Goal: Information Seeking & Learning: Find specific page/section

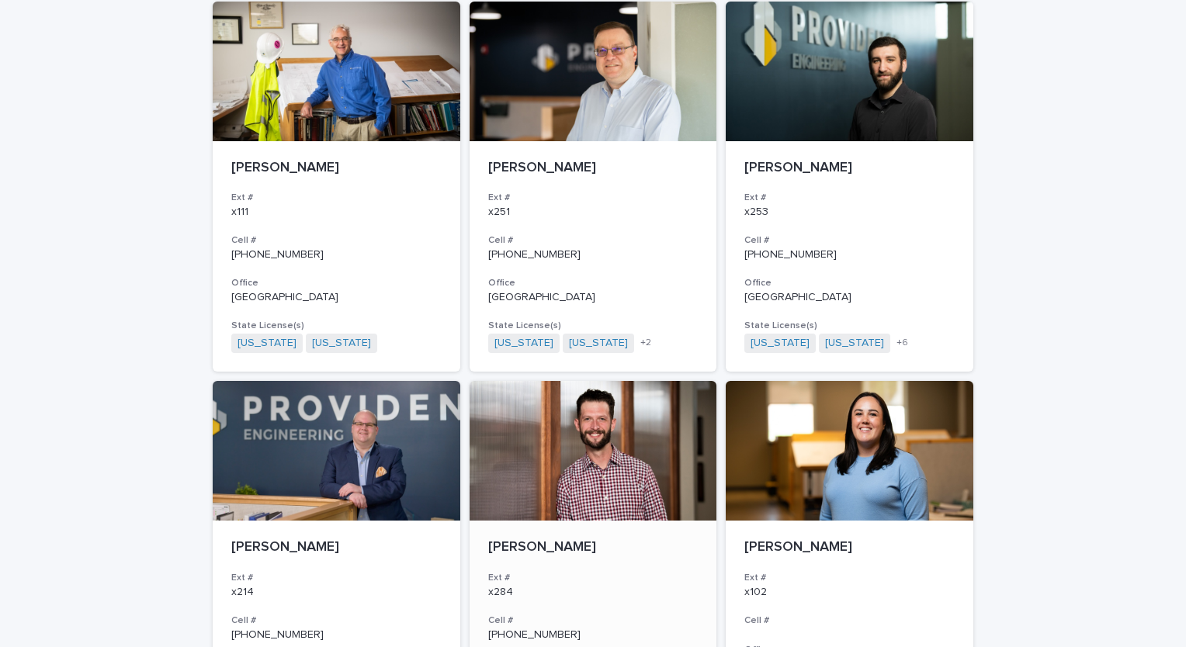
scroll to position [2722, 0]
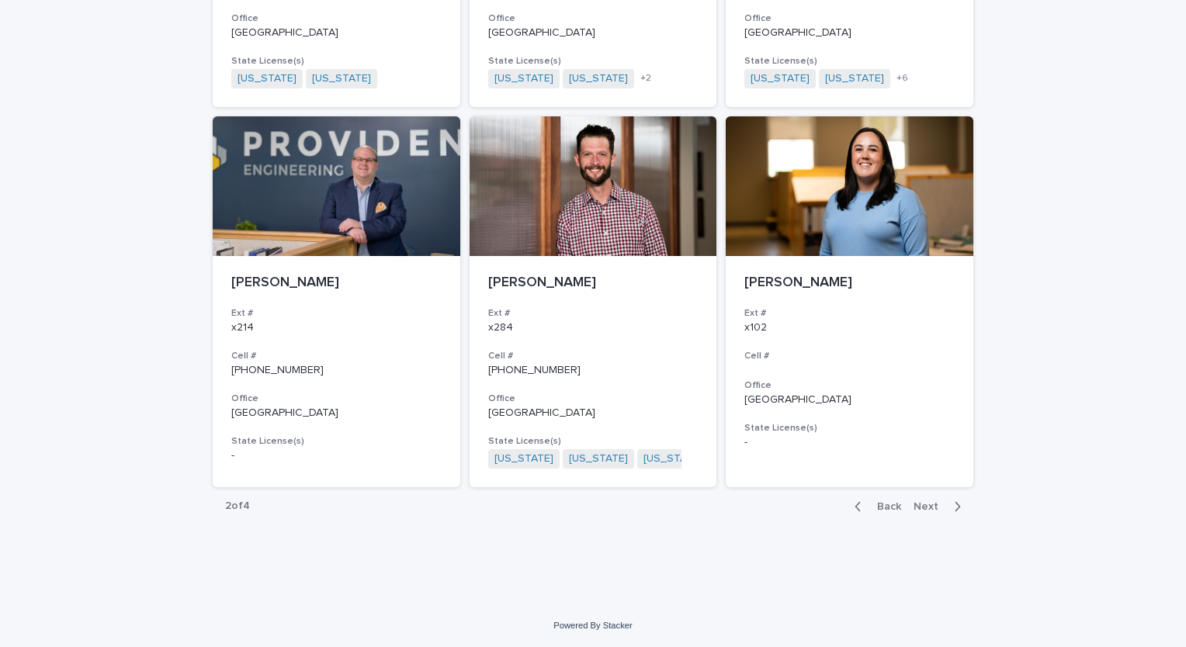
click at [907, 504] on button "Next" at bounding box center [940, 507] width 66 height 14
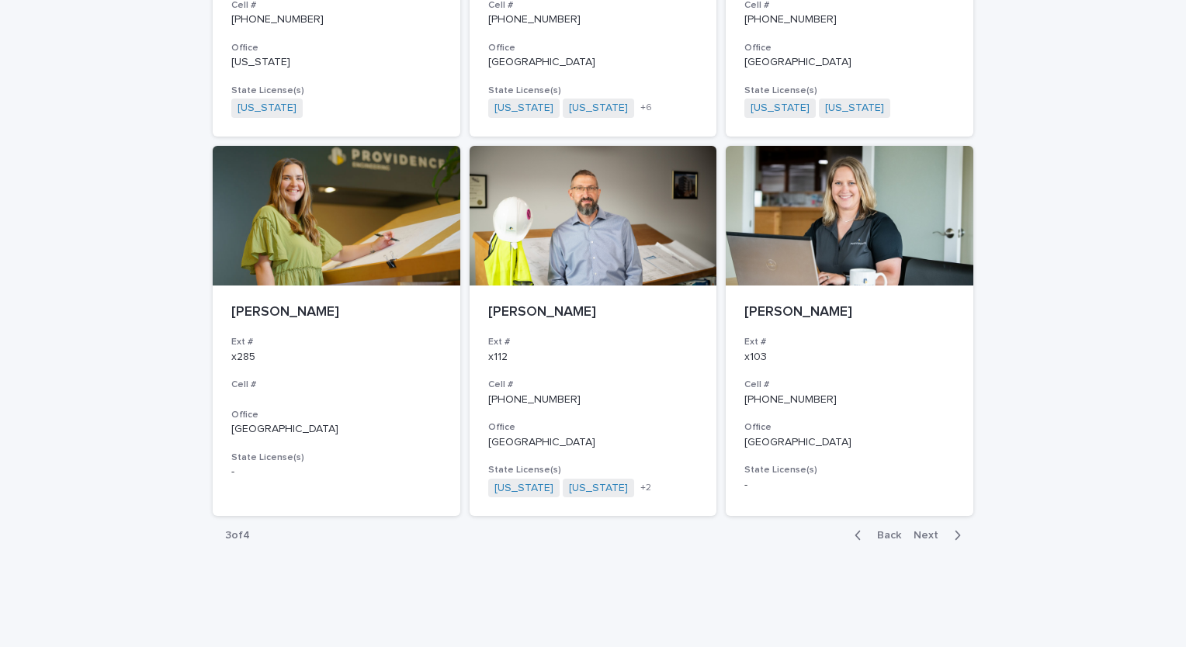
click at [922, 516] on div "Back Next" at bounding box center [907, 535] width 131 height 39
click at [925, 530] on span "Next" at bounding box center [930, 535] width 34 height 11
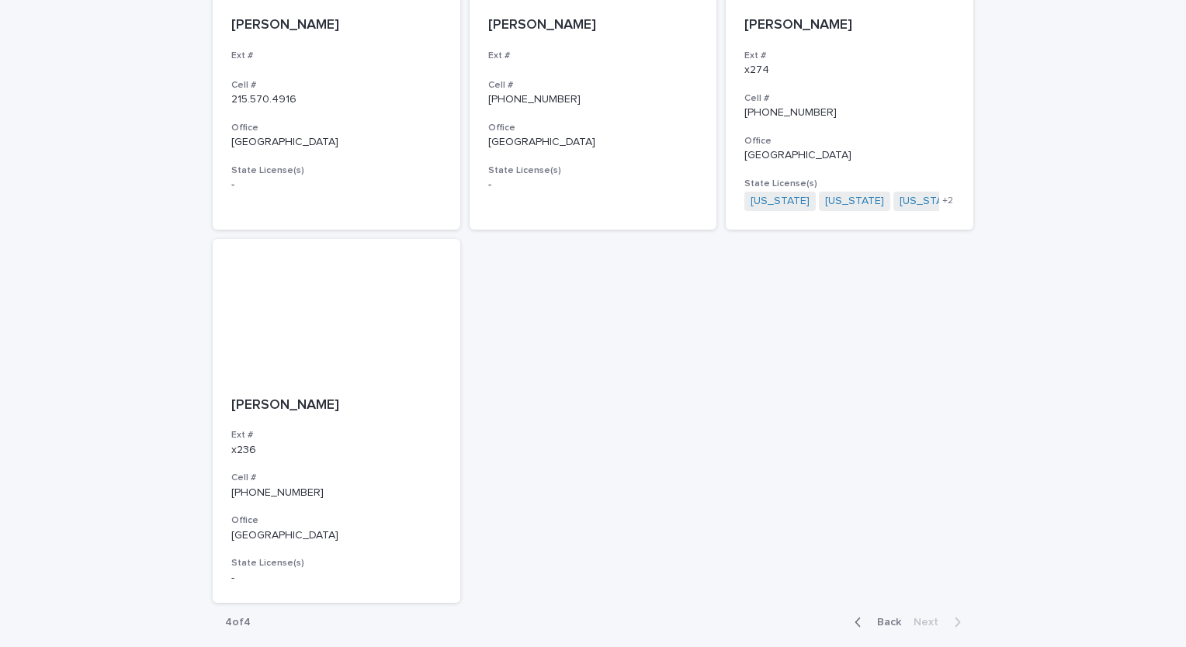
scroll to position [1208, 0]
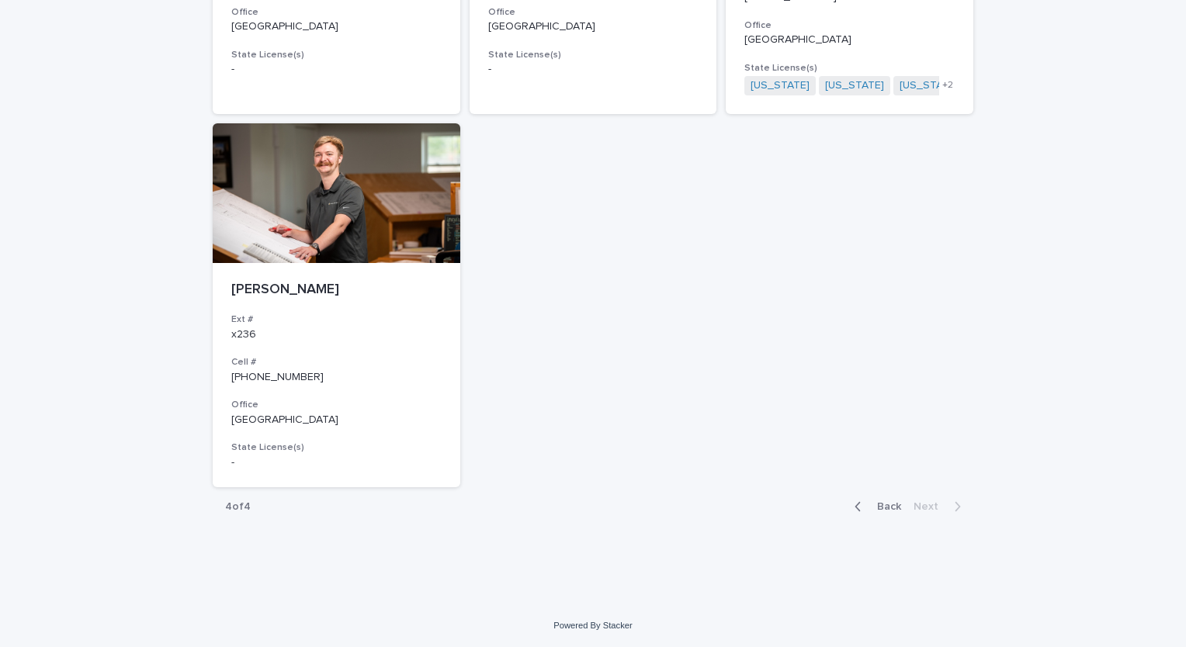
click at [882, 509] on span "Back" at bounding box center [884, 506] width 33 height 11
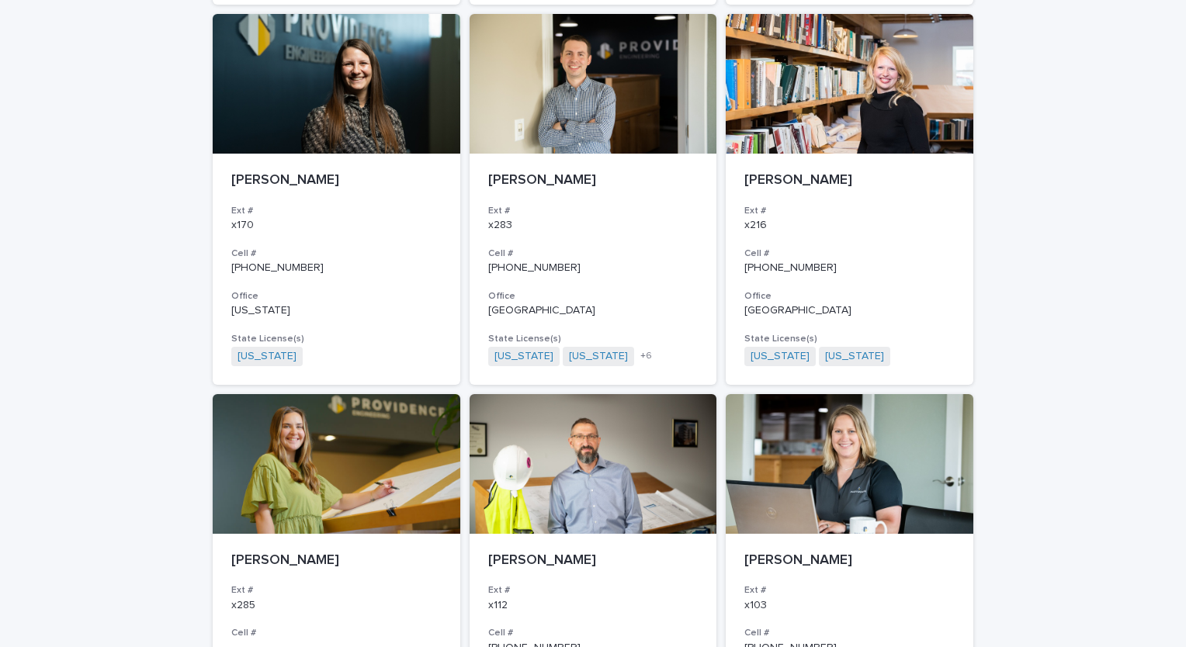
scroll to position [2741, 0]
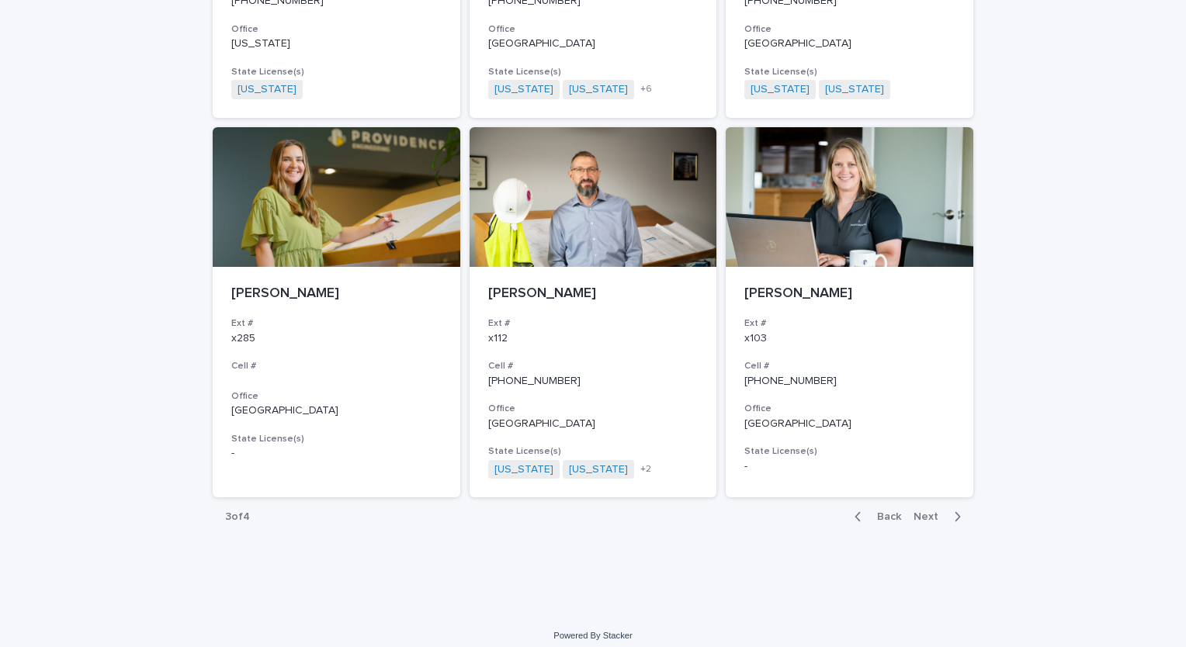
click at [921, 511] on span "Next" at bounding box center [930, 516] width 34 height 11
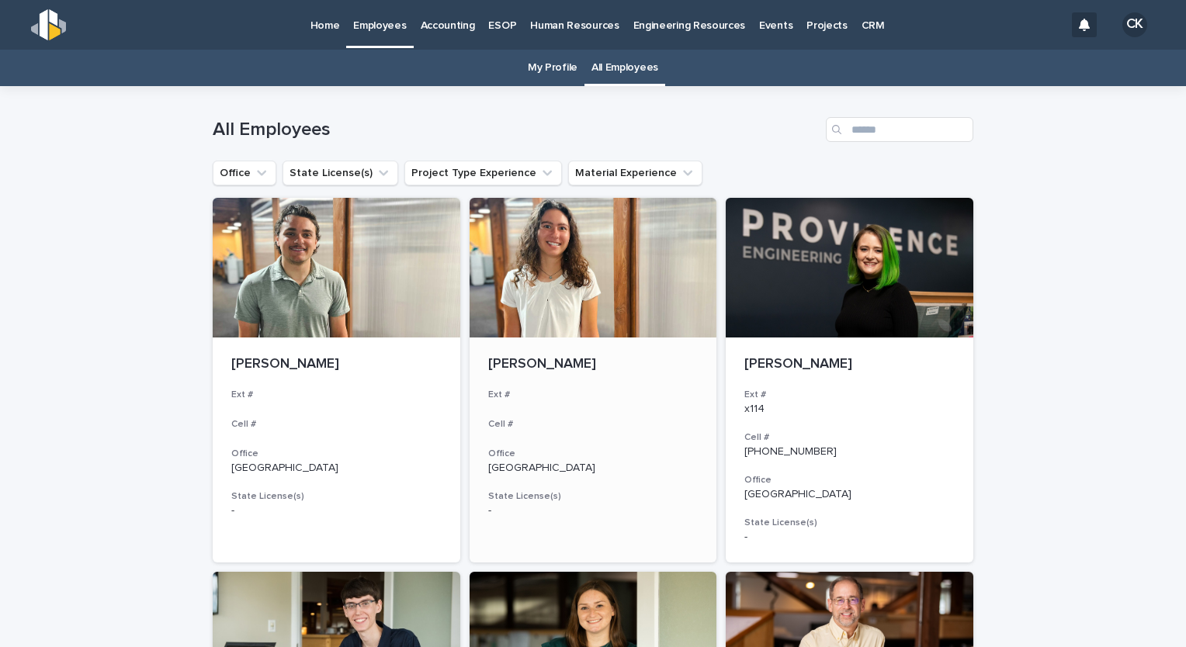
click at [559, 287] on div at bounding box center [594, 268] width 248 height 140
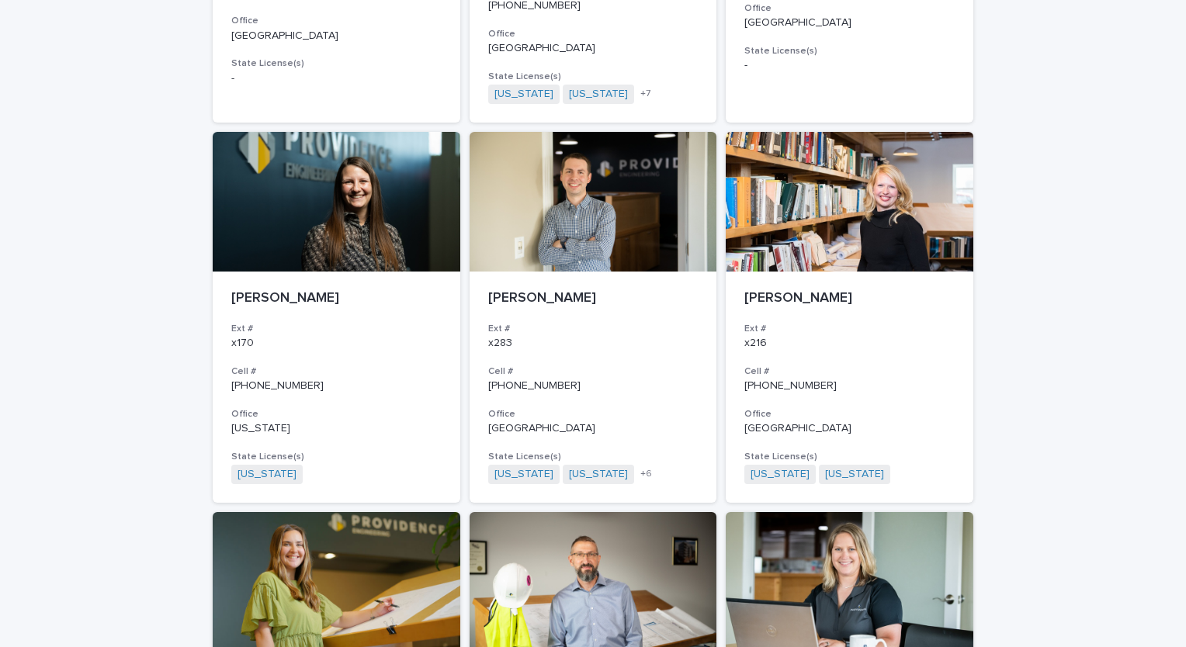
scroll to position [2716, 0]
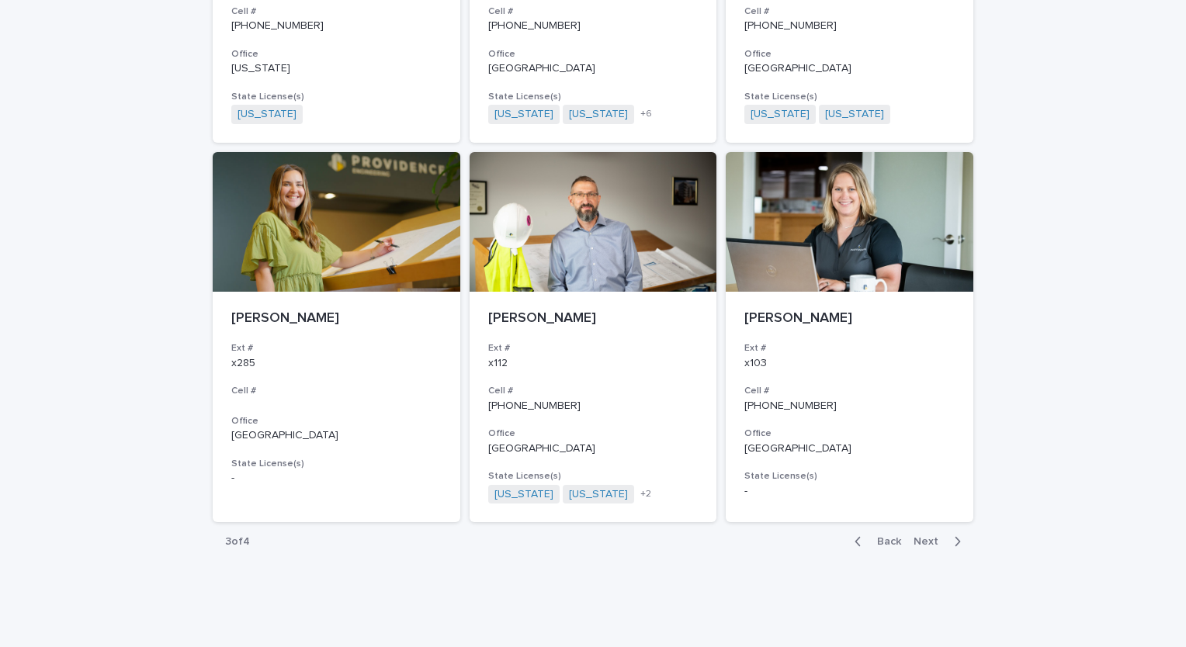
click at [861, 535] on div "button" at bounding box center [860, 542] width 13 height 14
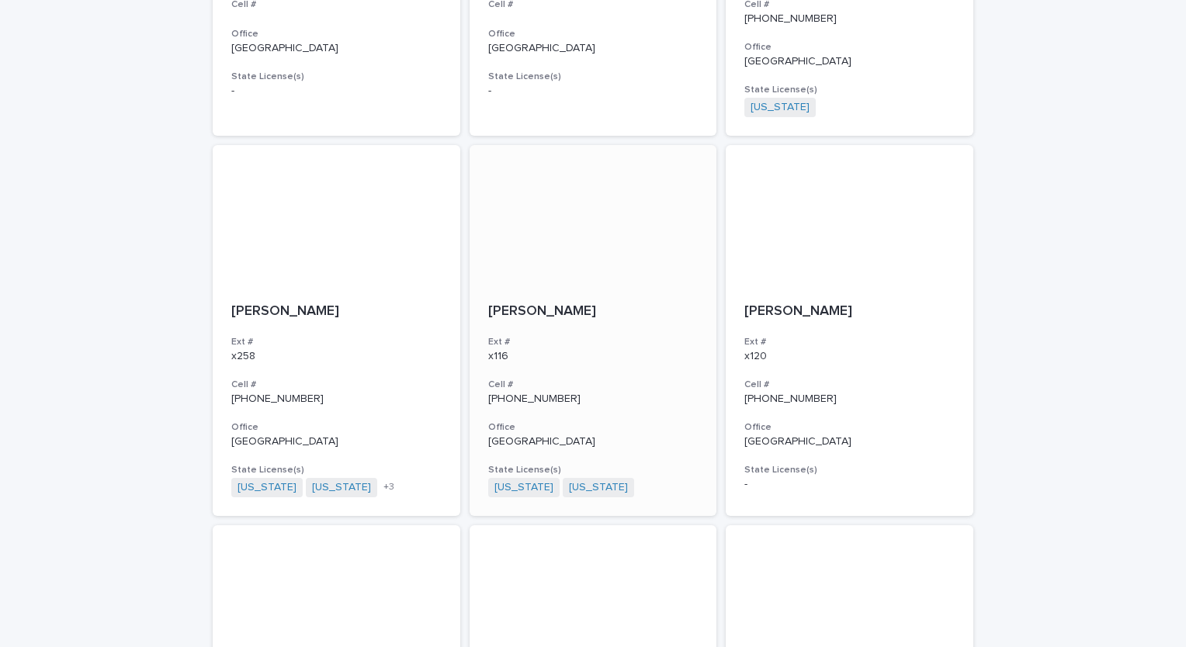
scroll to position [1940, 0]
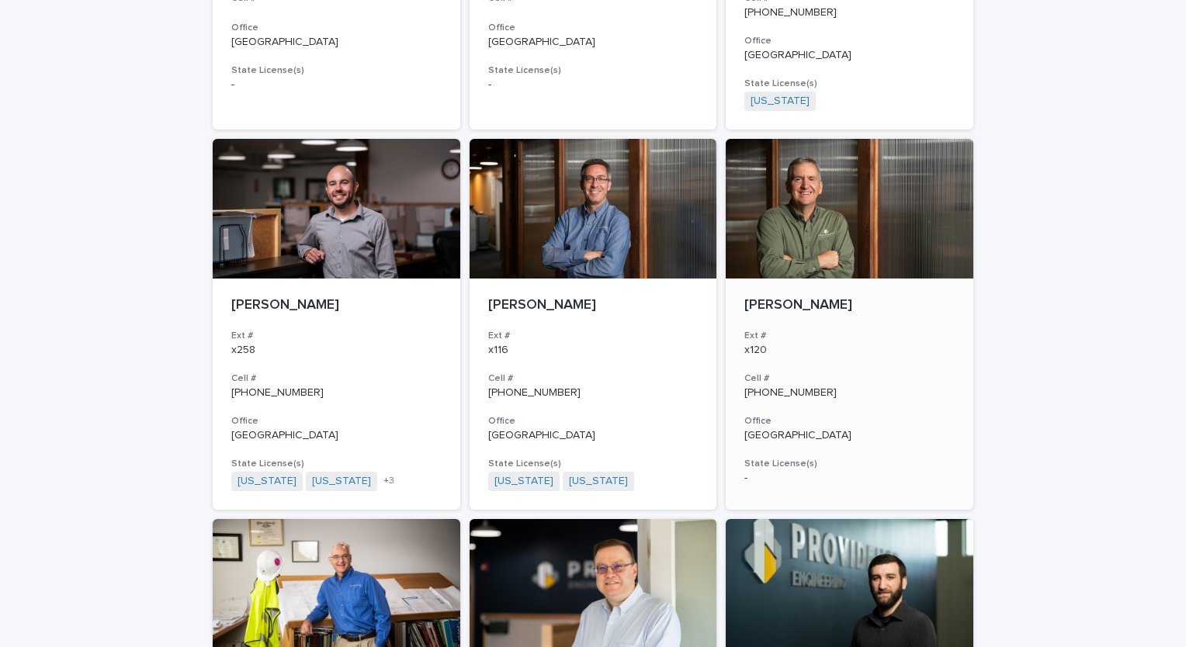
click at [768, 241] on div at bounding box center [850, 209] width 248 height 140
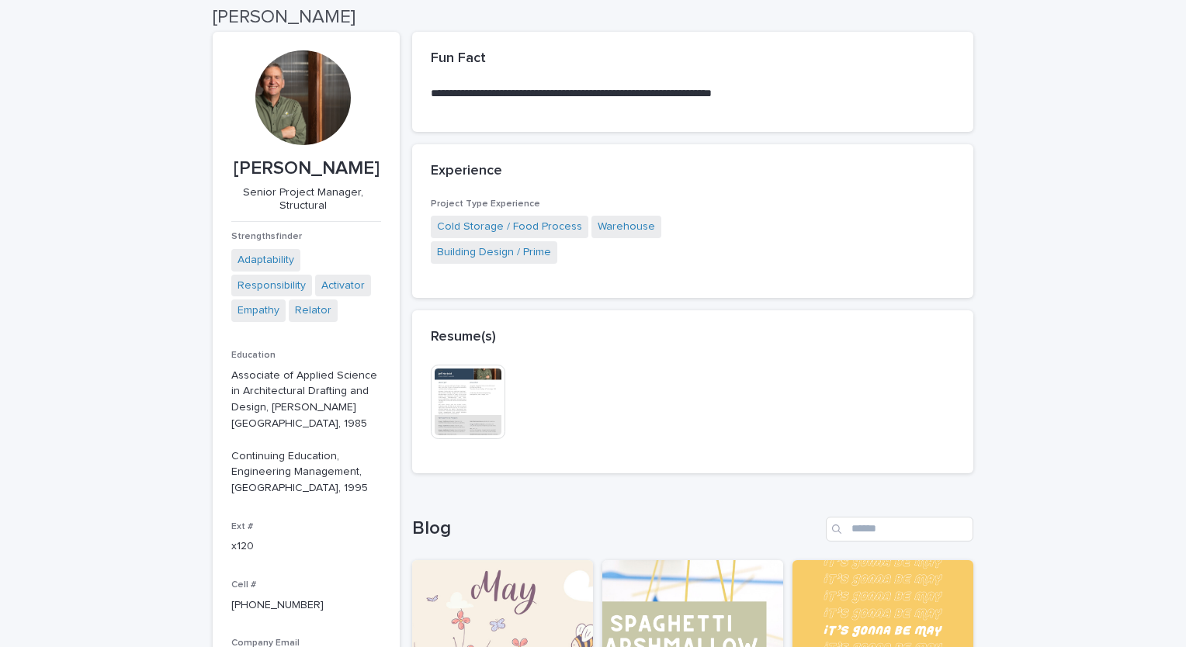
scroll to position [78, 0]
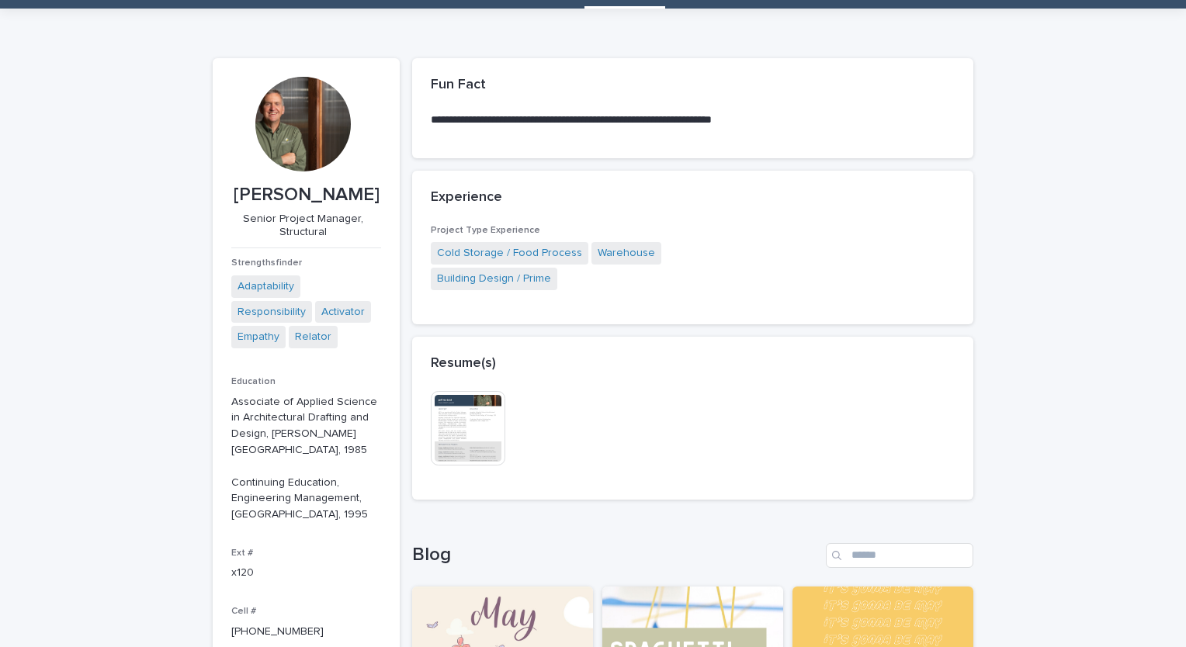
click at [451, 439] on img at bounding box center [468, 428] width 75 height 75
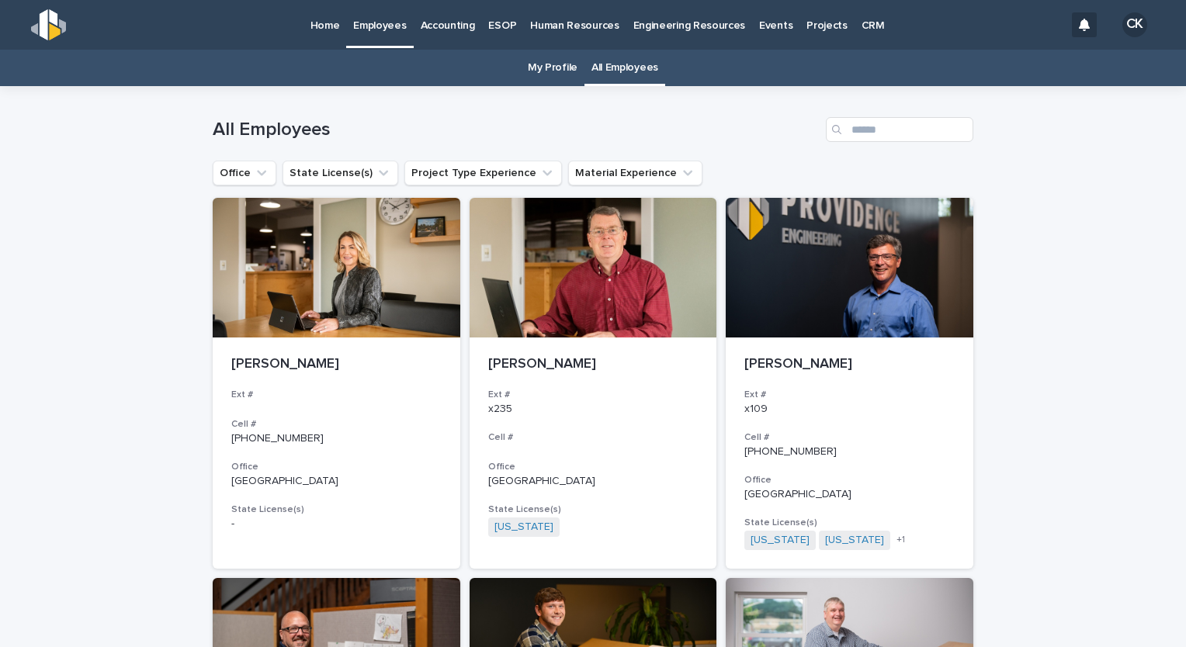
click at [331, 28] on p "Home" at bounding box center [324, 16] width 29 height 33
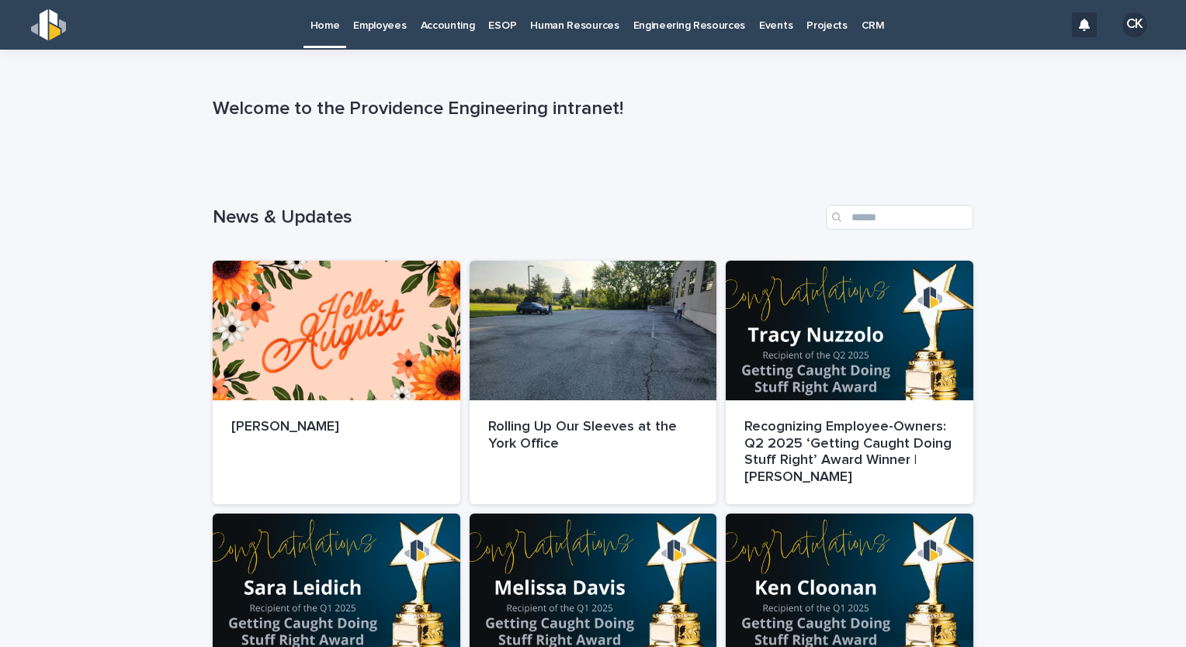
click at [379, 25] on p "Employees" at bounding box center [379, 16] width 53 height 33
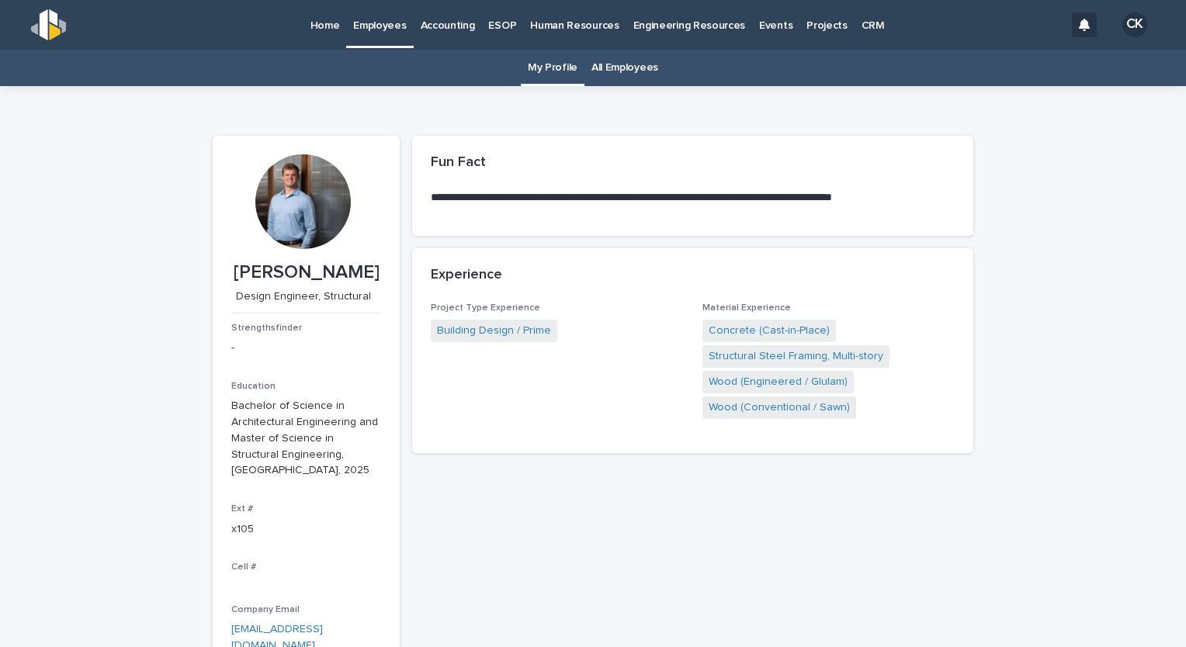
click at [1122, 20] on div "CK" at bounding box center [1134, 24] width 25 height 25
click at [336, 25] on div at bounding box center [593, 25] width 1186 height 50
click at [331, 23] on p "Home" at bounding box center [324, 16] width 29 height 33
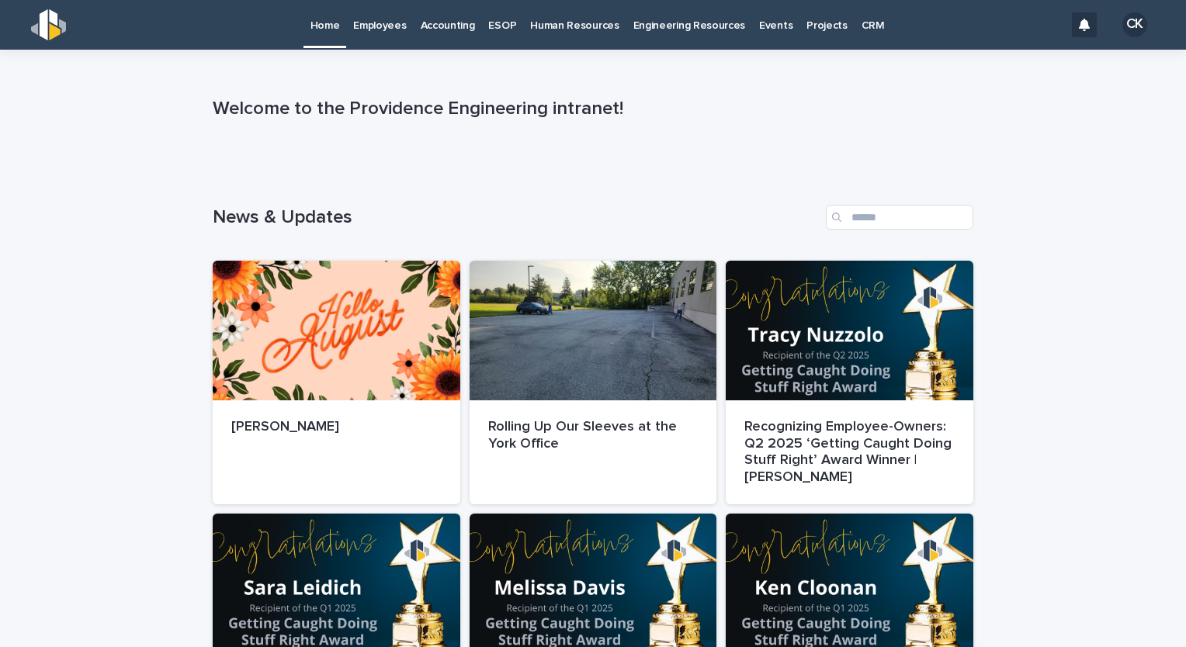
click at [384, 27] on p "Employees" at bounding box center [379, 16] width 53 height 33
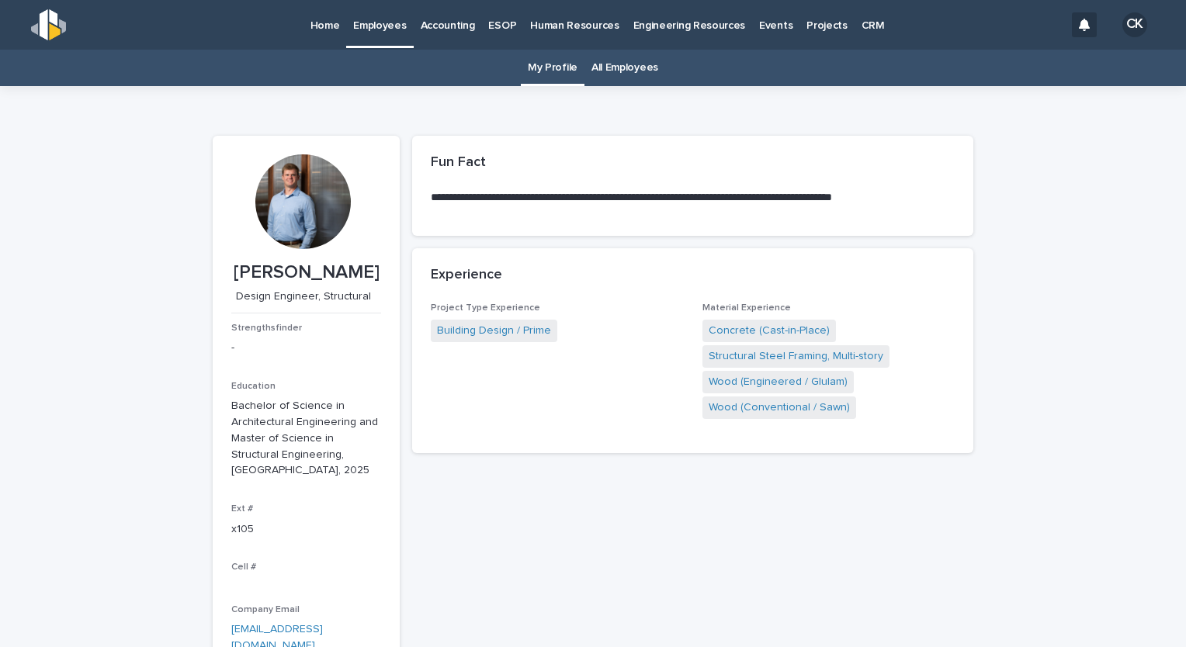
click at [638, 66] on link "All Employees" at bounding box center [624, 68] width 67 height 36
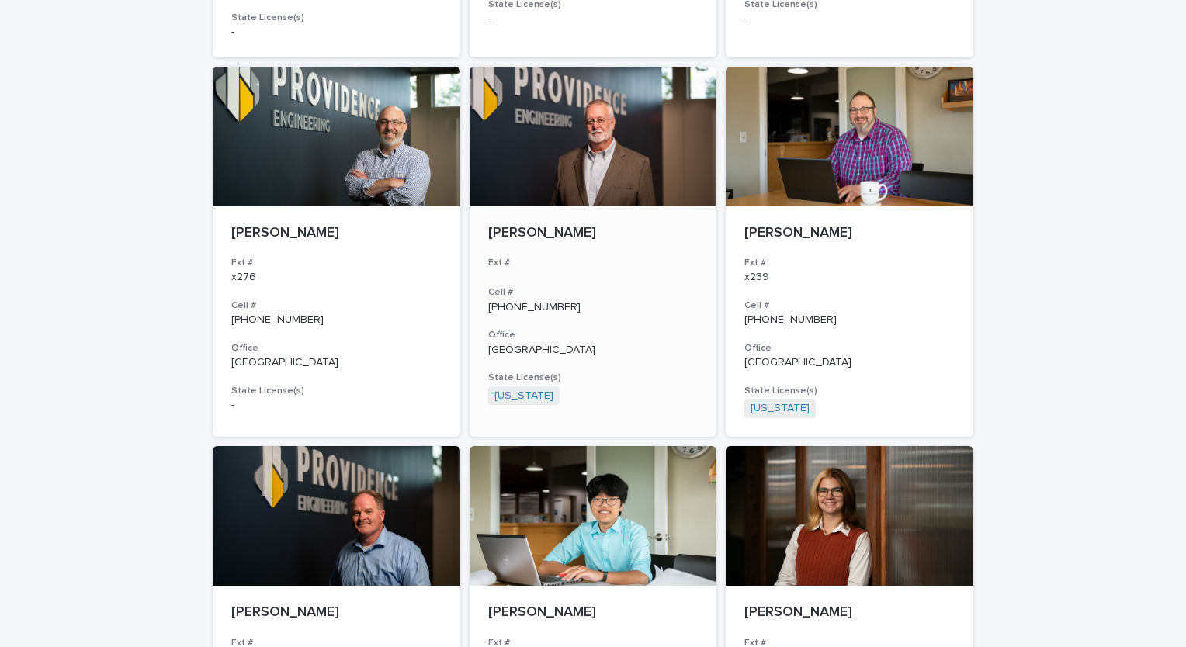
scroll to position [2406, 0]
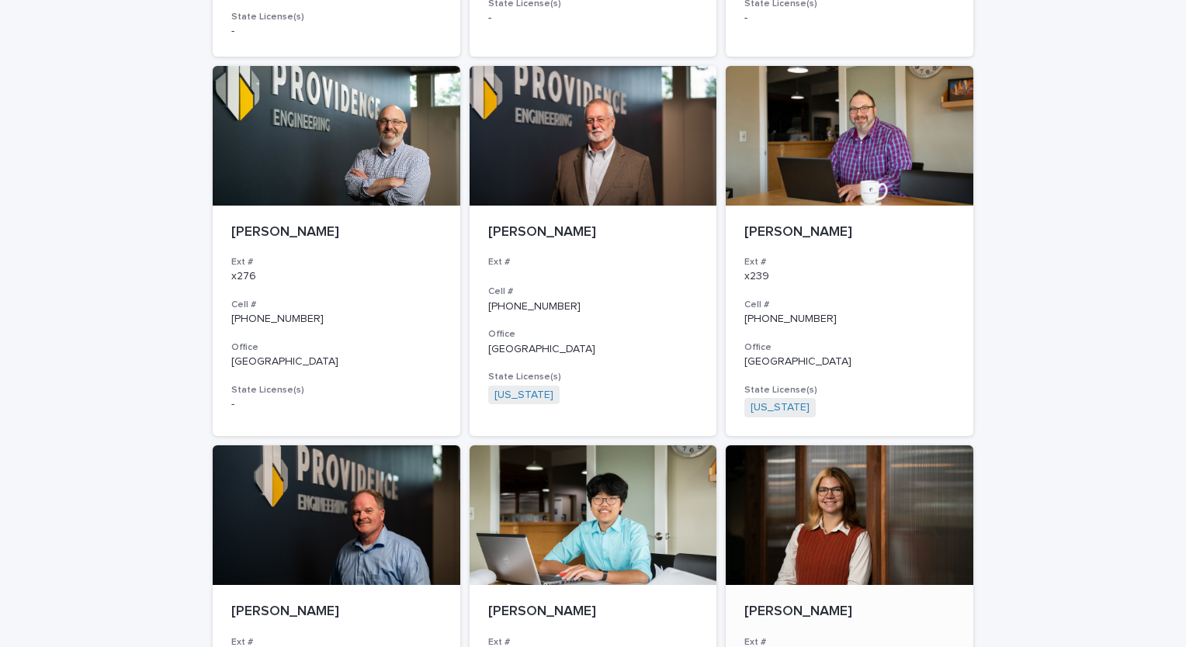
click at [820, 504] on div at bounding box center [850, 515] width 248 height 140
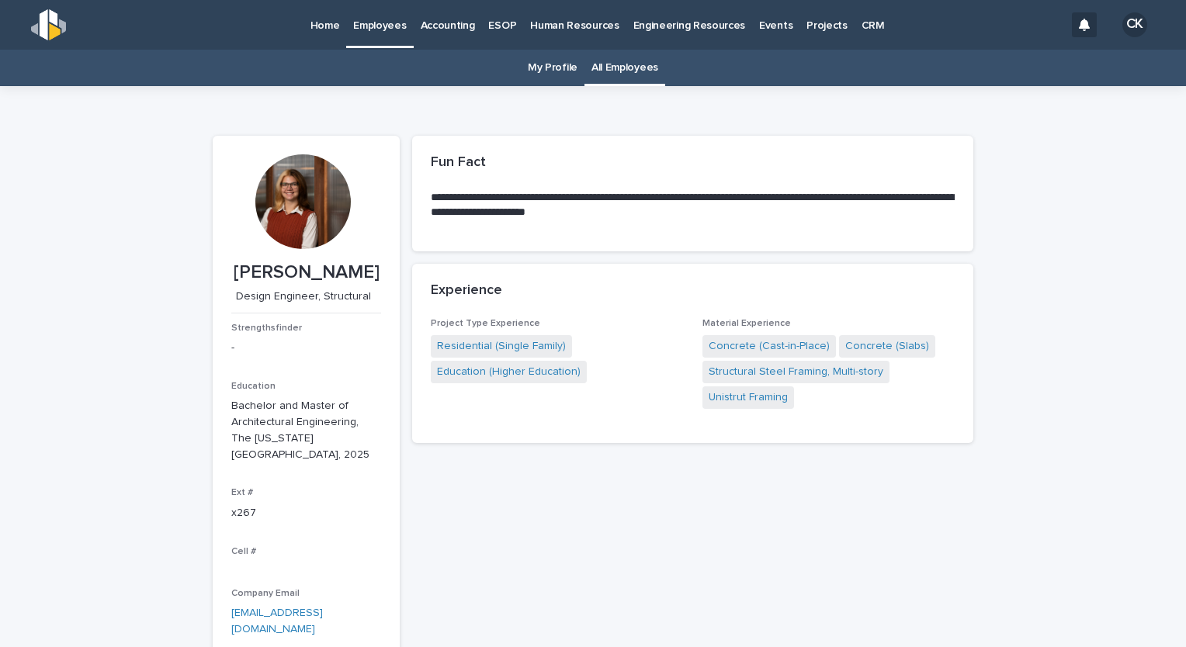
click at [316, 29] on p "Home" at bounding box center [324, 16] width 29 height 33
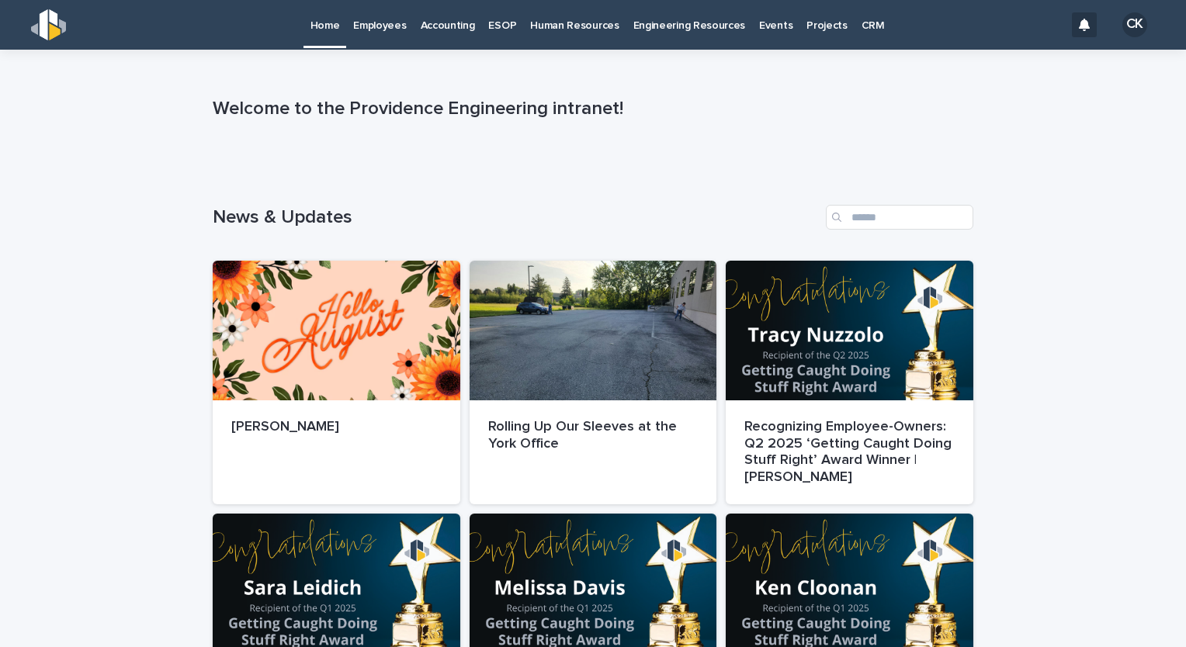
click at [379, 33] on link "Employees" at bounding box center [379, 24] width 67 height 48
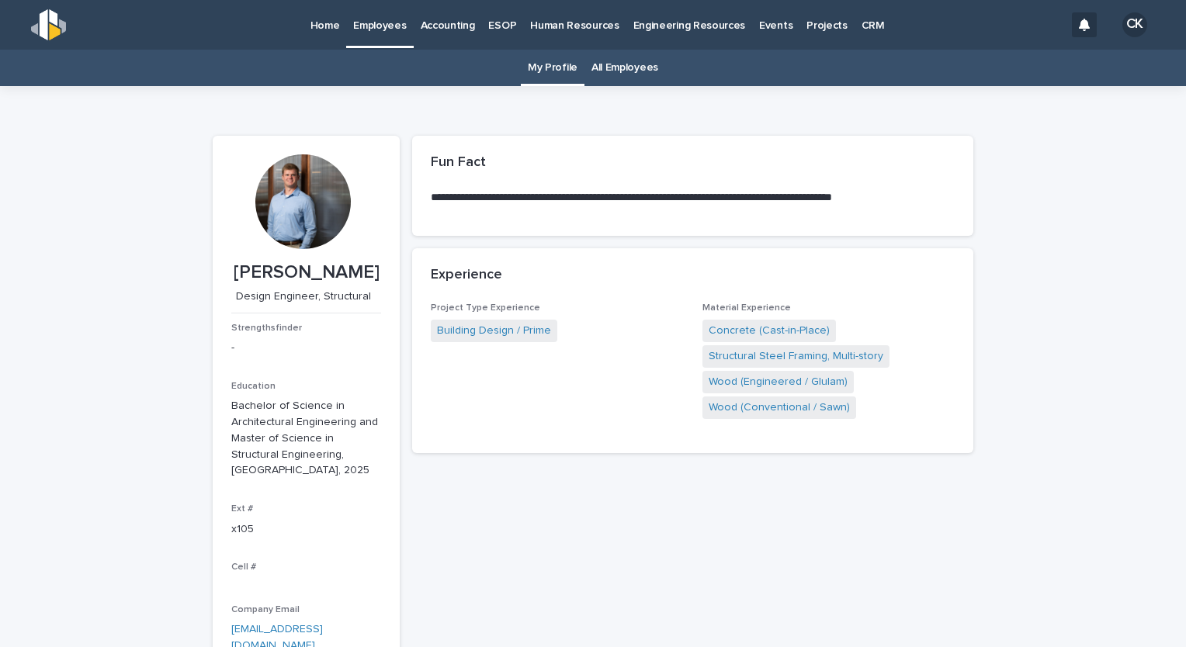
click at [630, 70] on link "All Employees" at bounding box center [624, 68] width 67 height 36
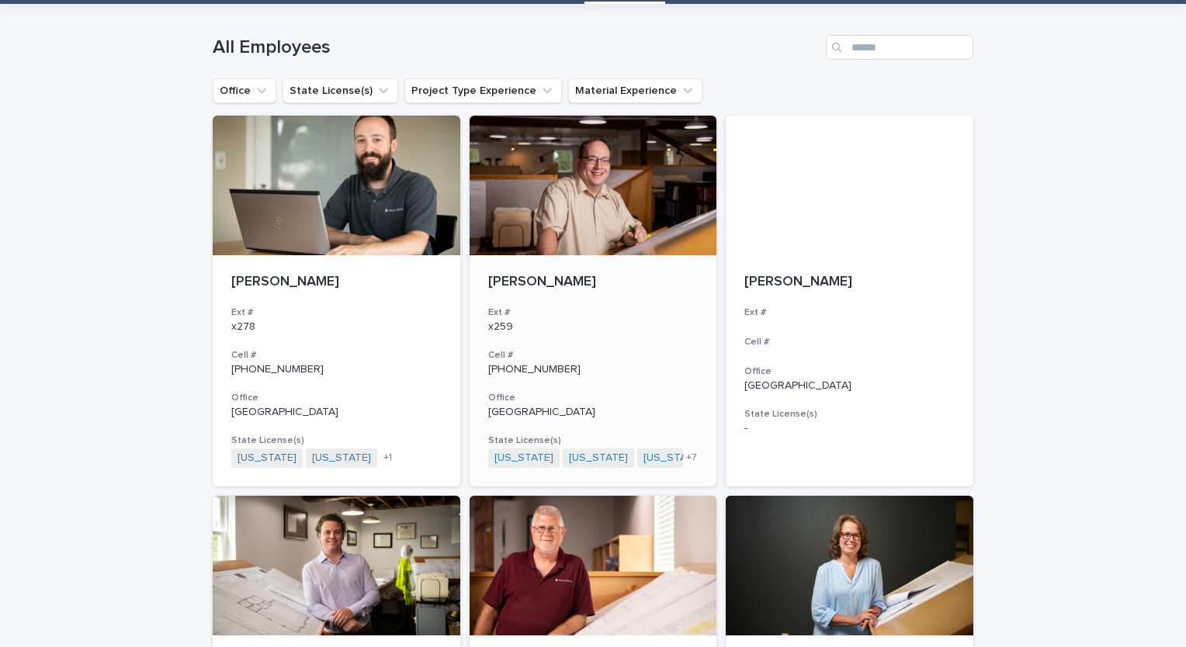
scroll to position [78, 0]
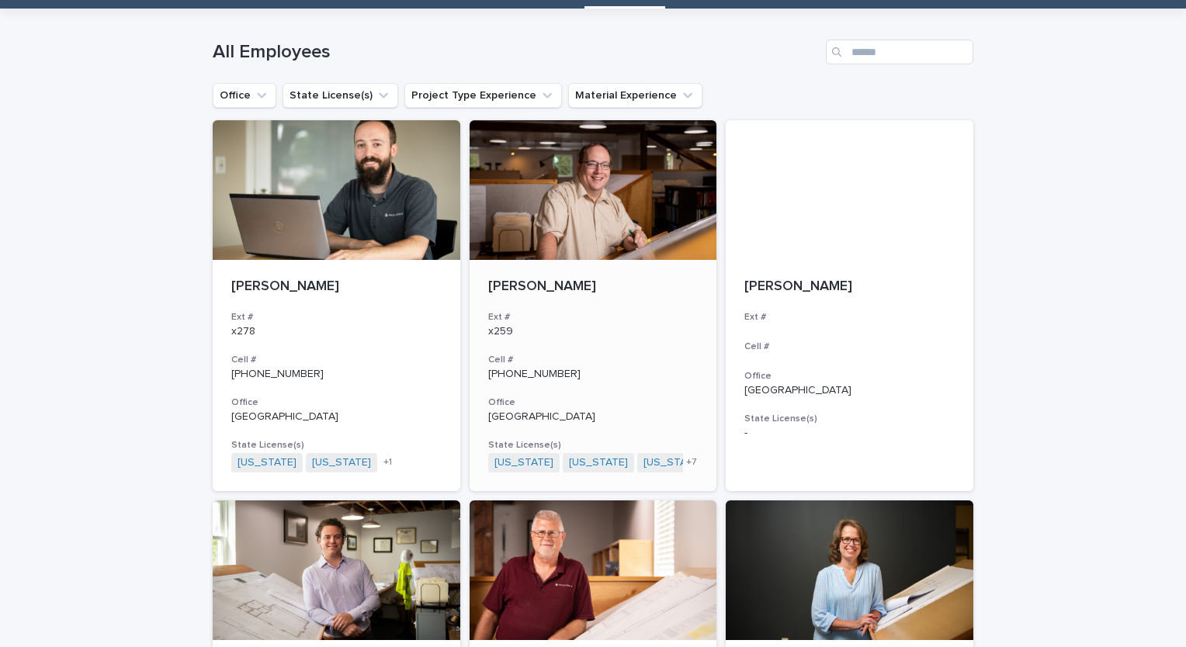
click at [514, 238] on div at bounding box center [594, 190] width 248 height 140
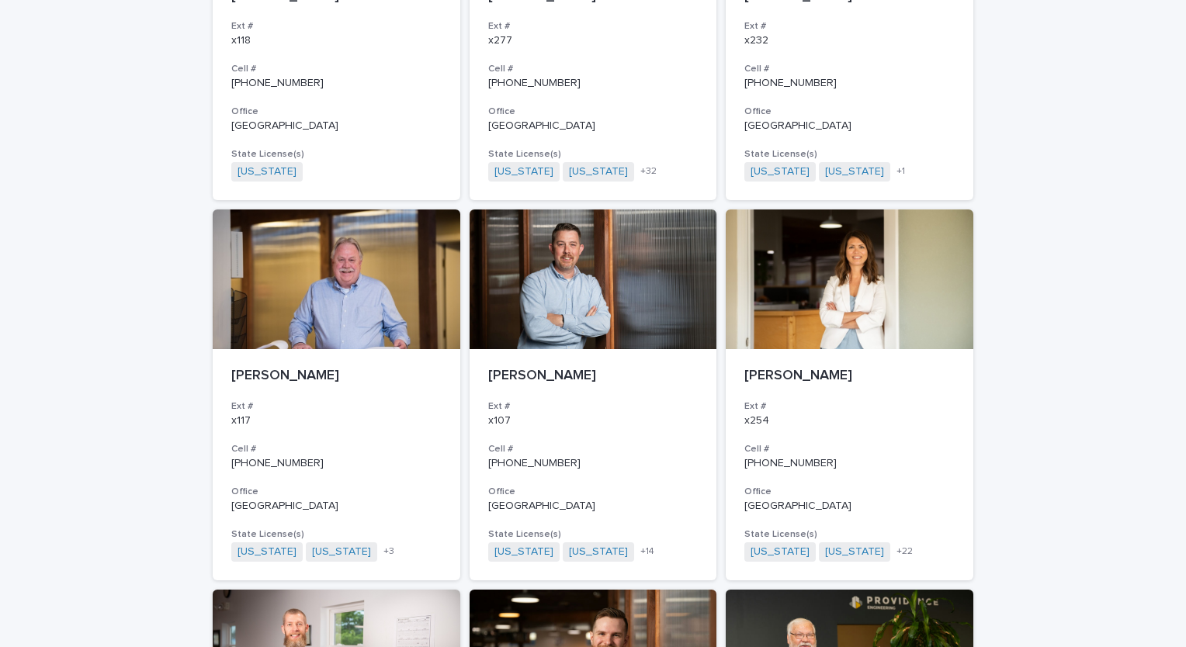
scroll to position [1136, 0]
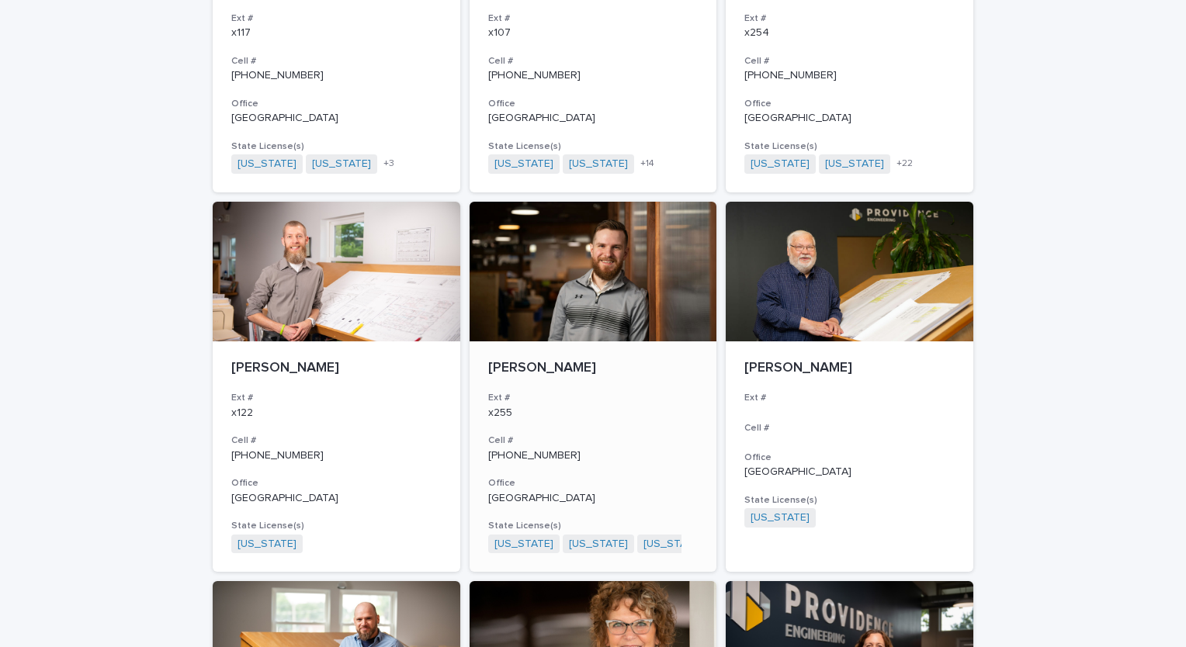
click at [560, 259] on div at bounding box center [594, 272] width 248 height 140
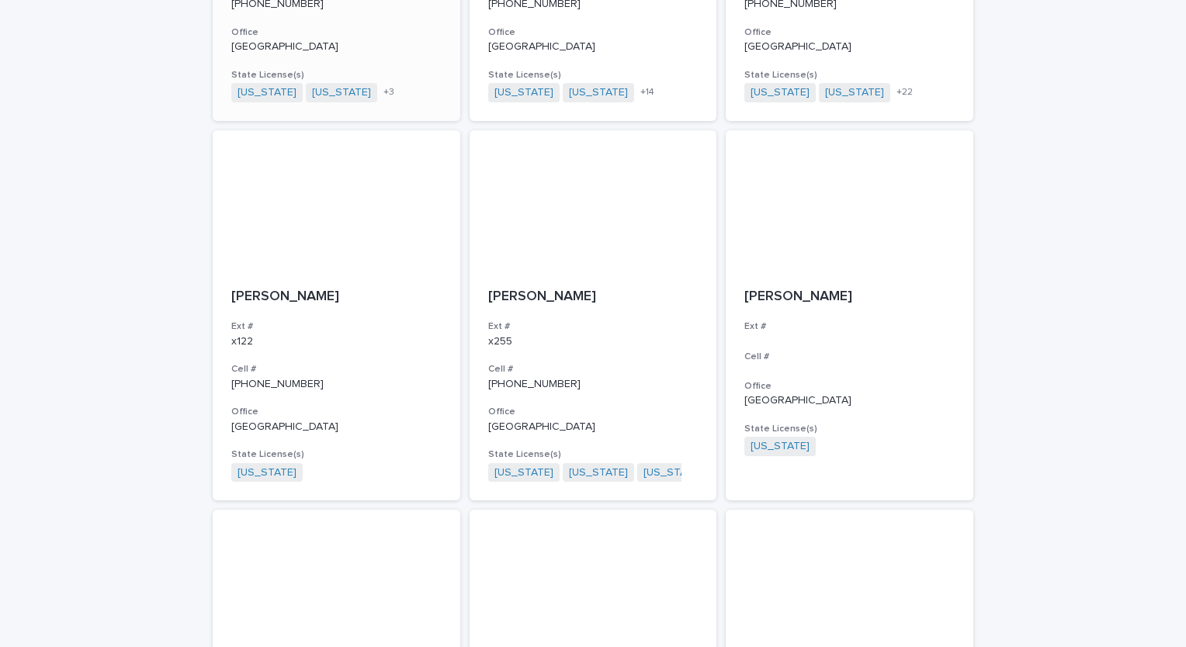
scroll to position [1214, 0]
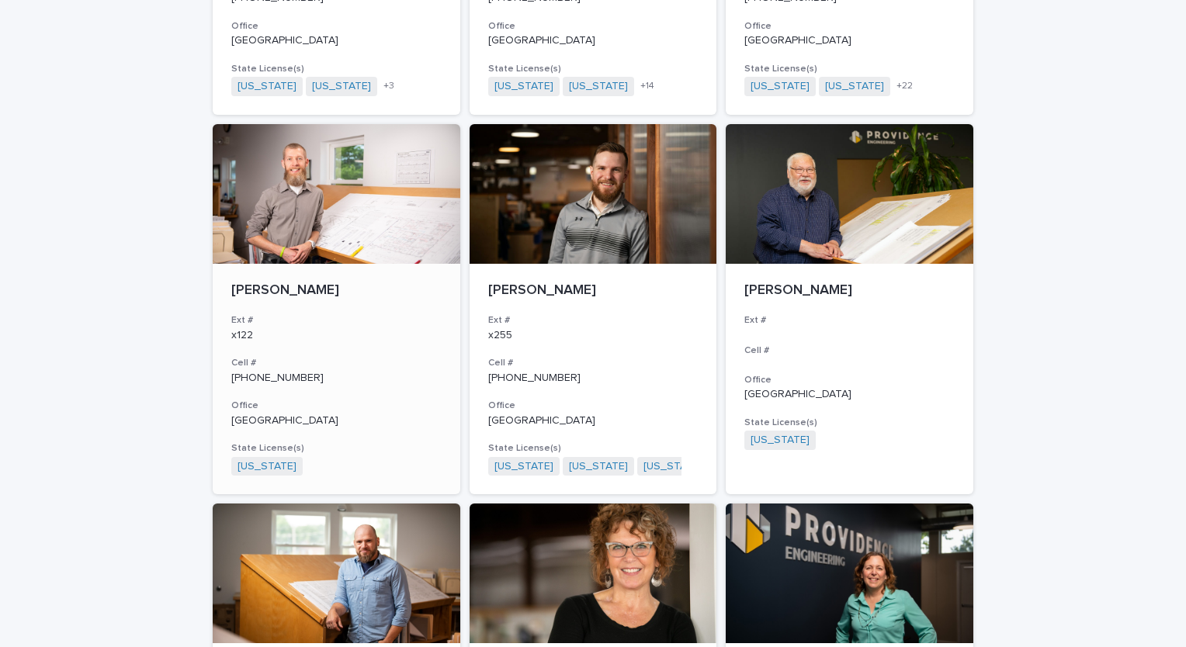
click at [265, 203] on div at bounding box center [337, 194] width 248 height 140
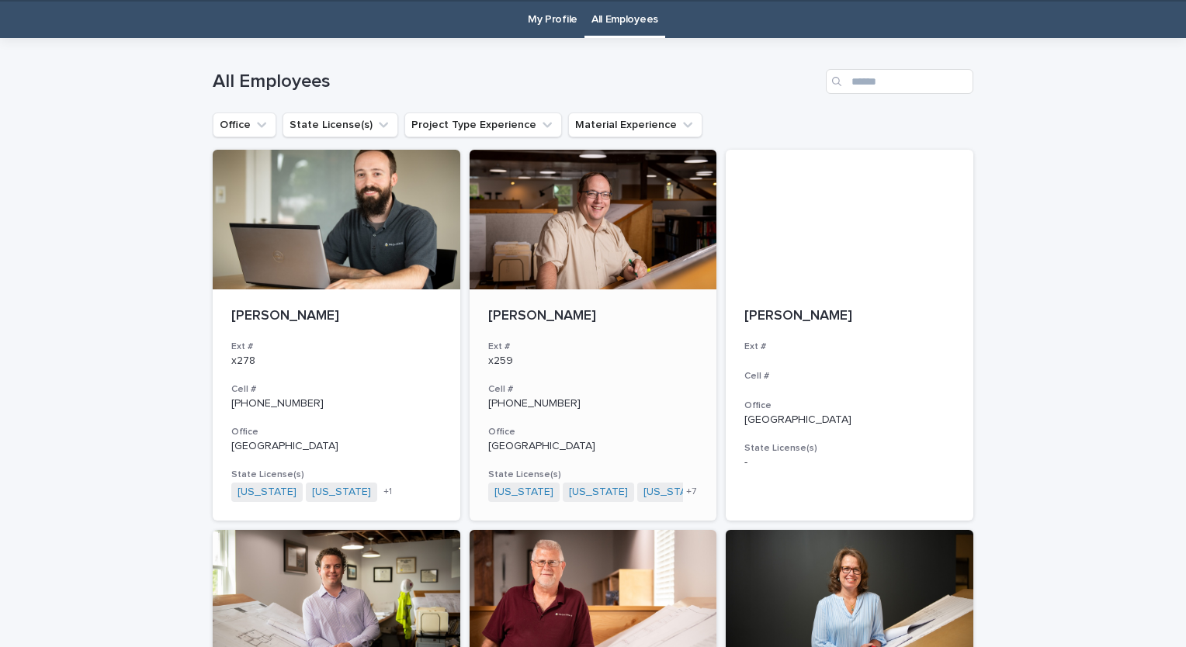
scroll to position [50, 0]
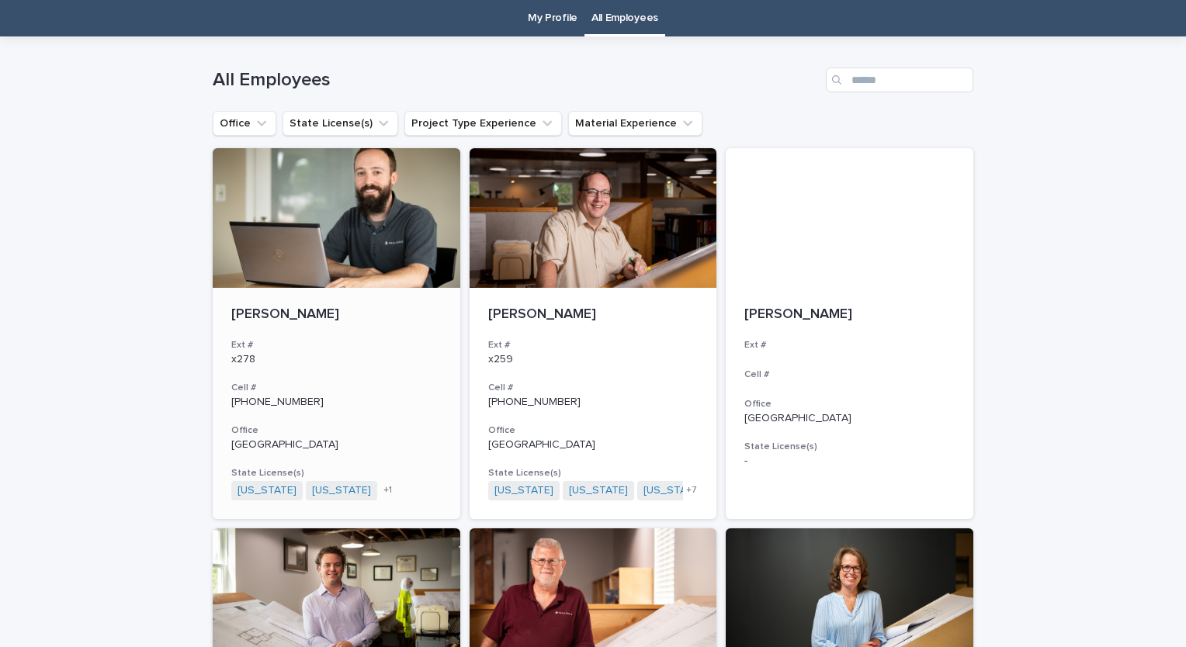
click at [322, 219] on div at bounding box center [337, 218] width 248 height 140
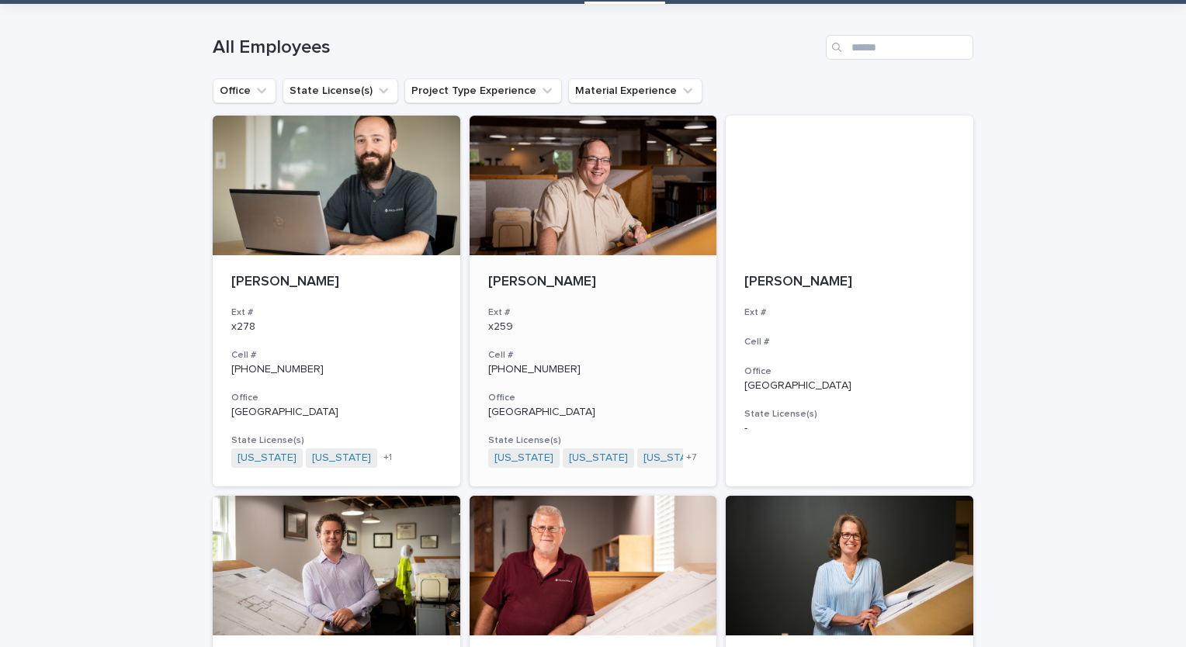
scroll to position [75, 0]
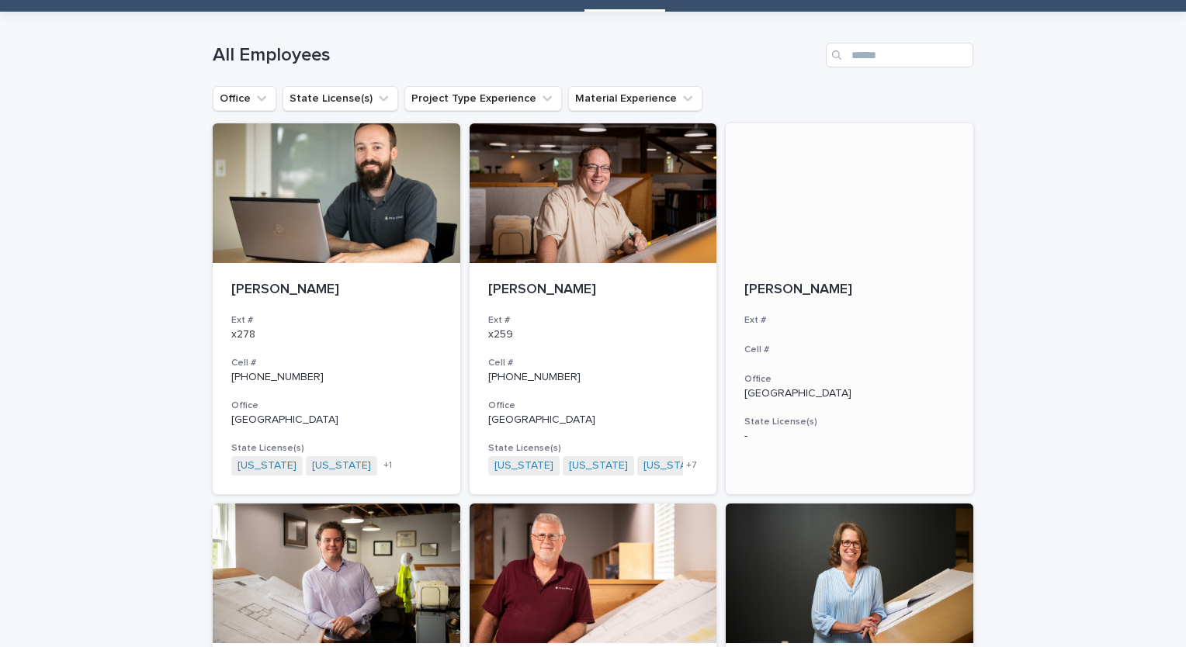
click at [774, 220] on div at bounding box center [850, 193] width 248 height 140
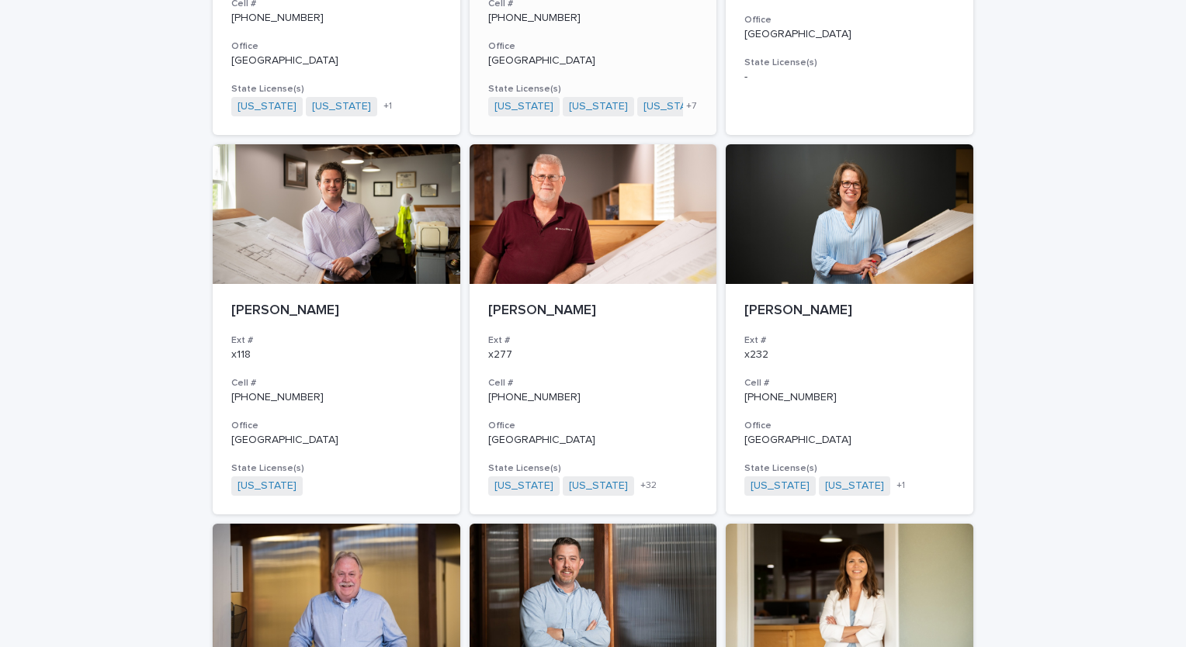
scroll to position [435, 0]
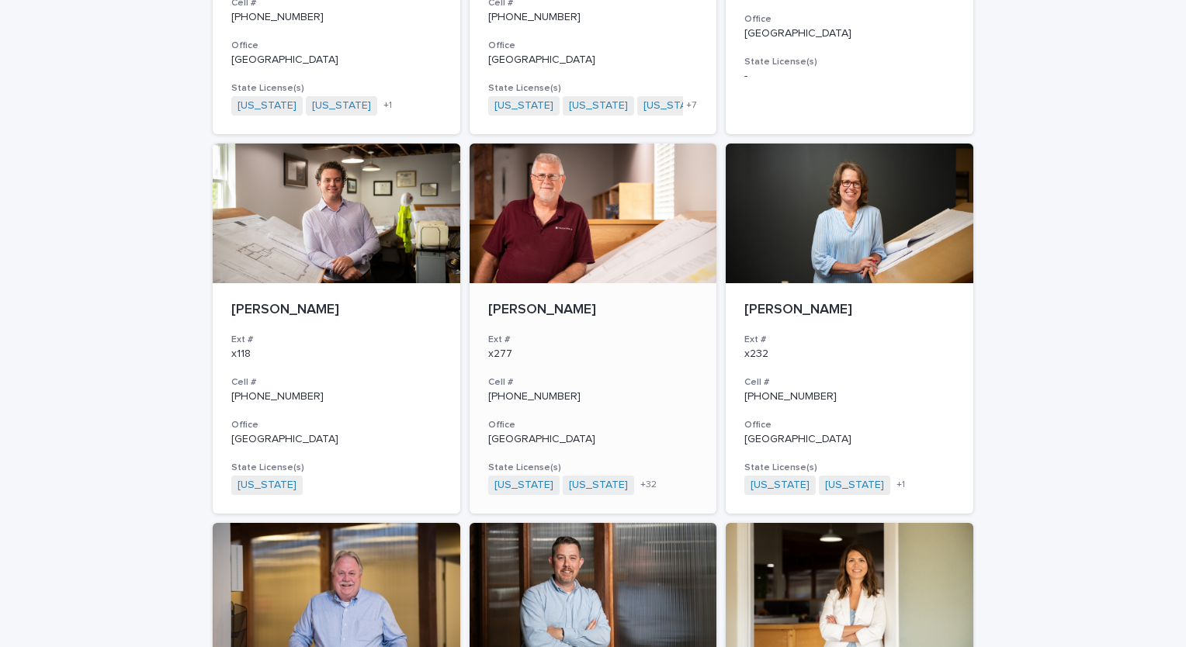
click at [546, 267] on div at bounding box center [594, 214] width 248 height 140
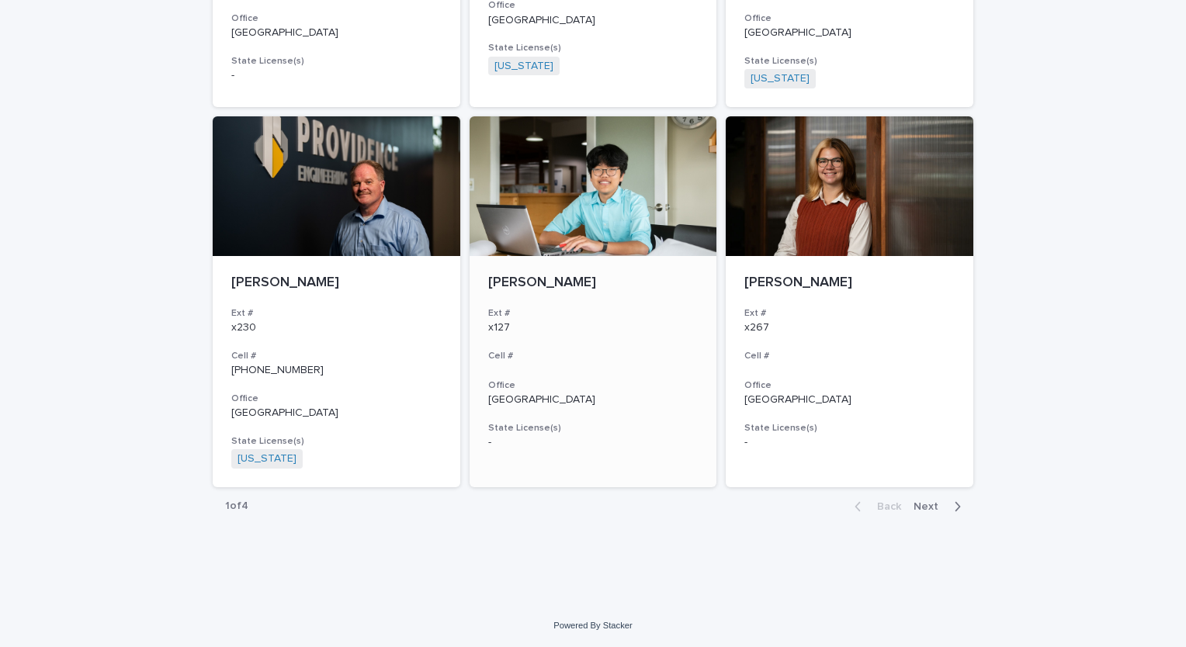
scroll to position [2734, 0]
click at [920, 509] on span "Next" at bounding box center [930, 507] width 34 height 11
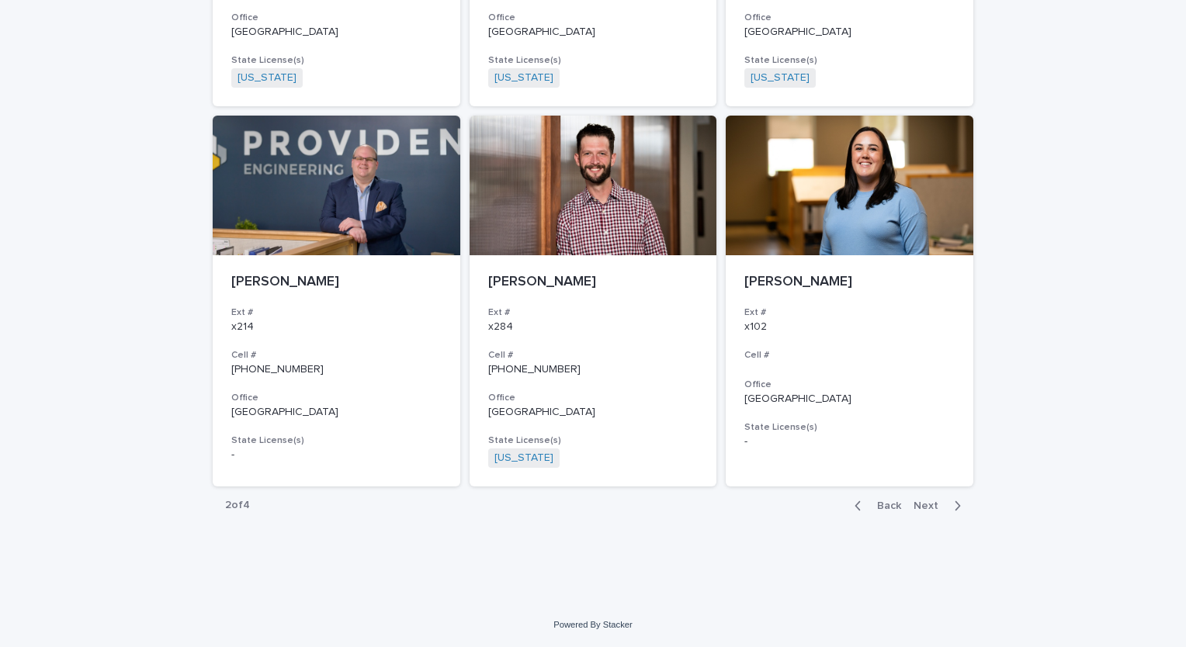
scroll to position [2722, 0]
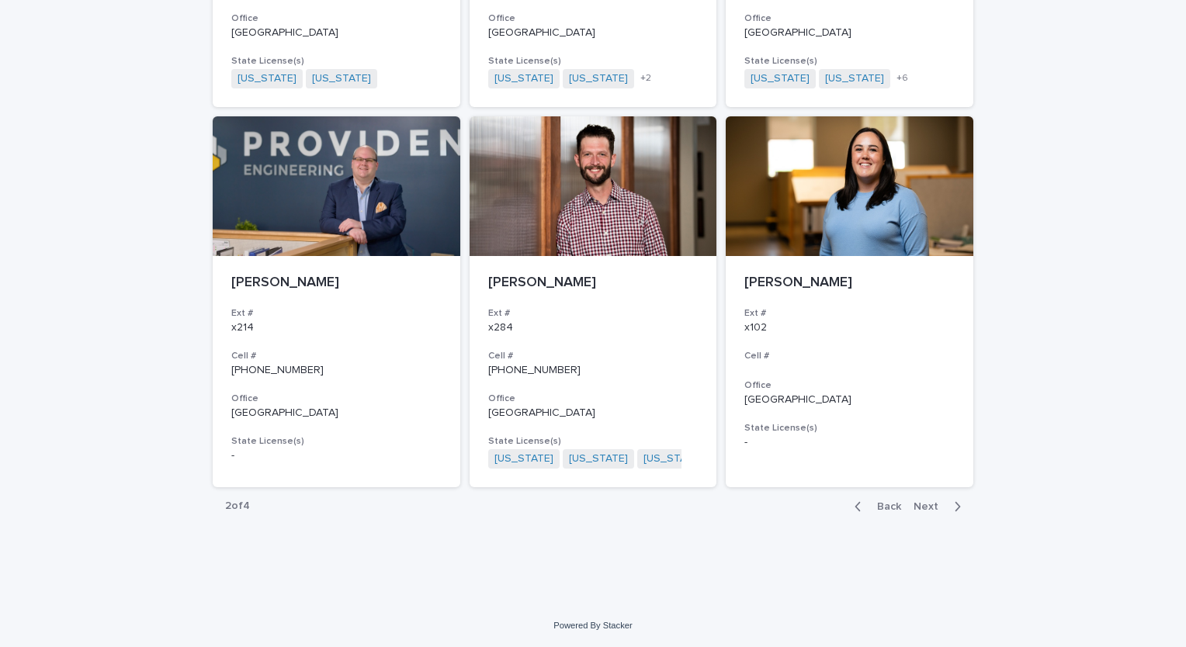
click at [927, 504] on span "Next" at bounding box center [930, 506] width 34 height 11
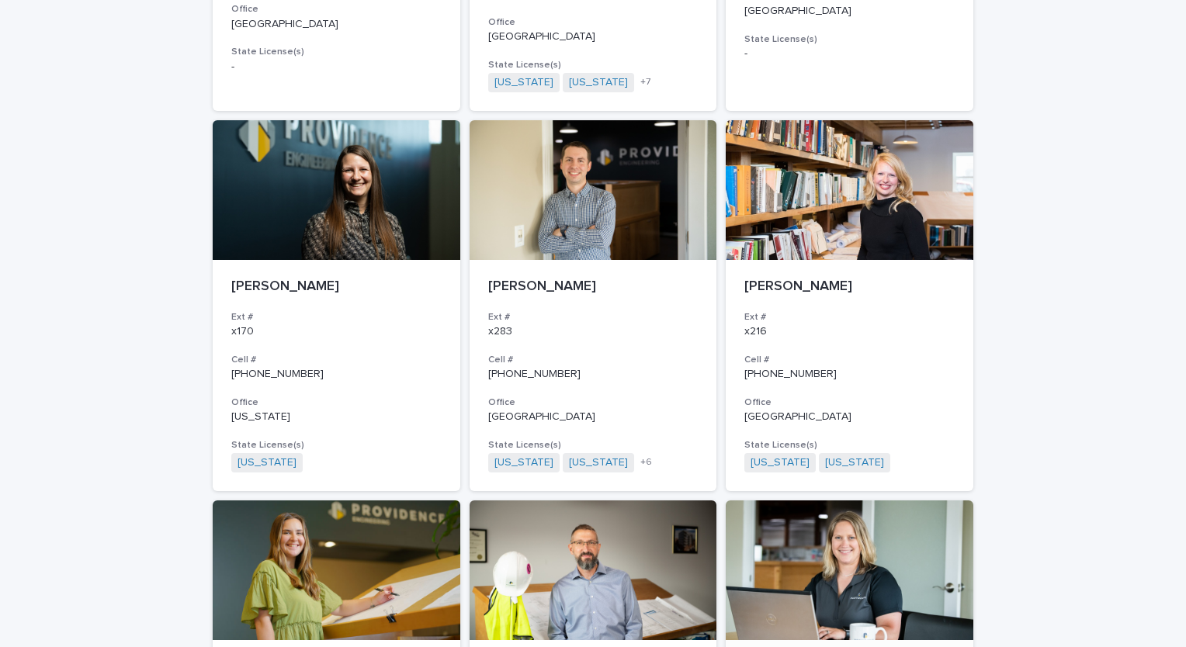
scroll to position [2388, 0]
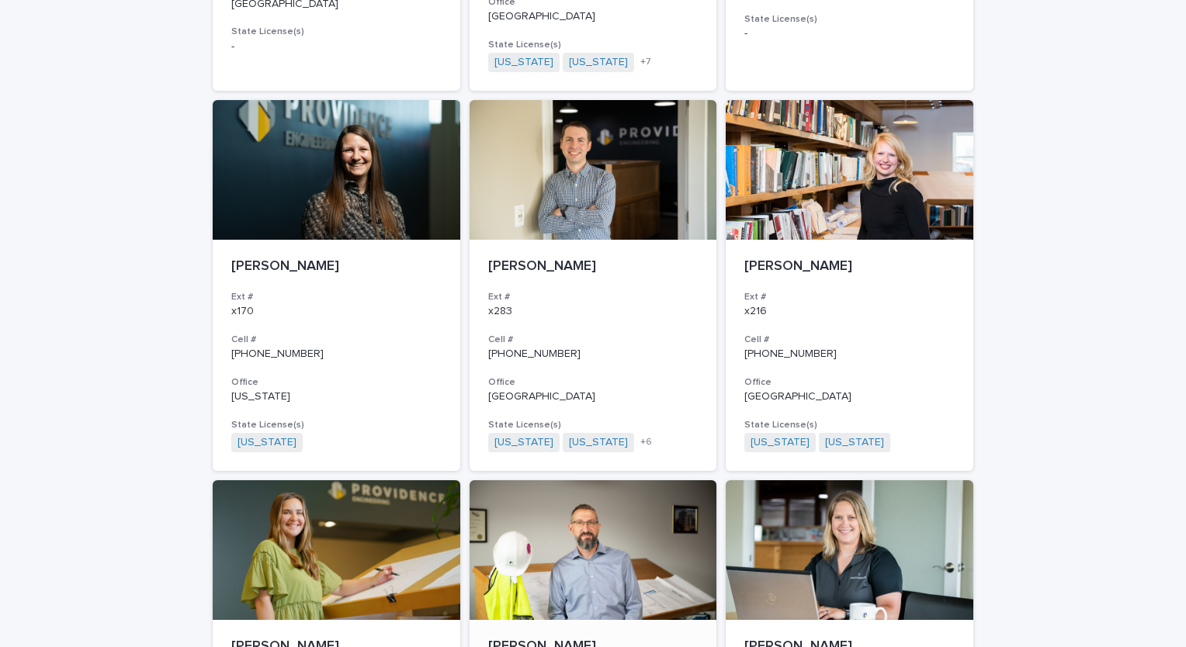
click at [587, 560] on div at bounding box center [594, 550] width 248 height 140
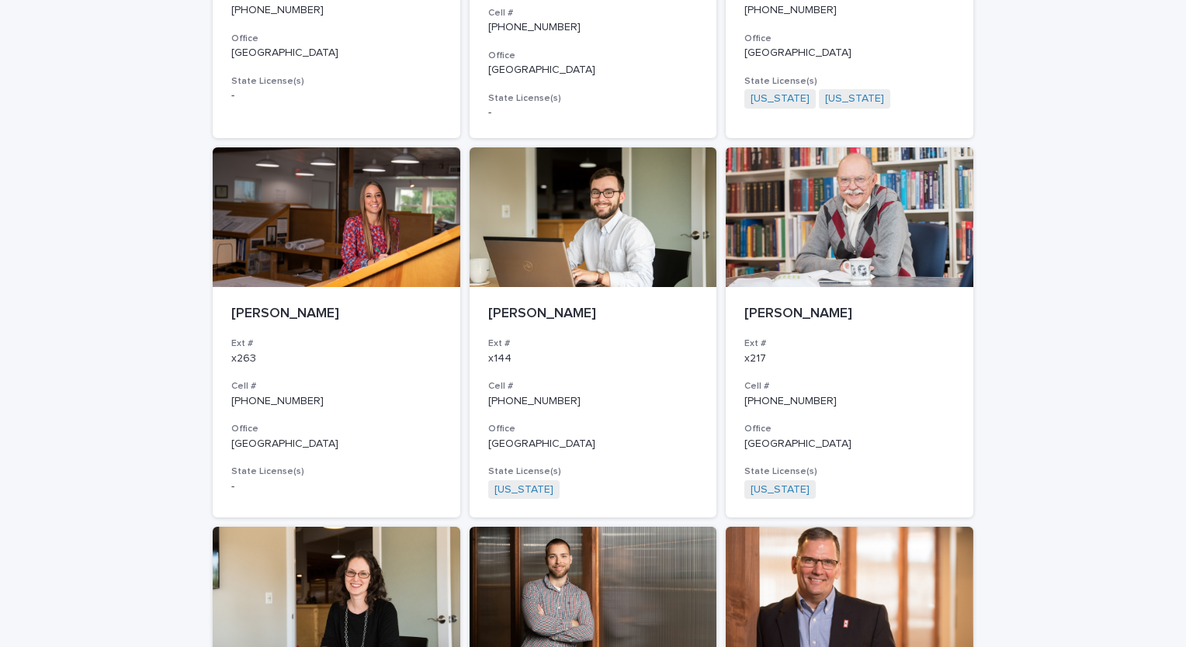
scroll to position [820, 0]
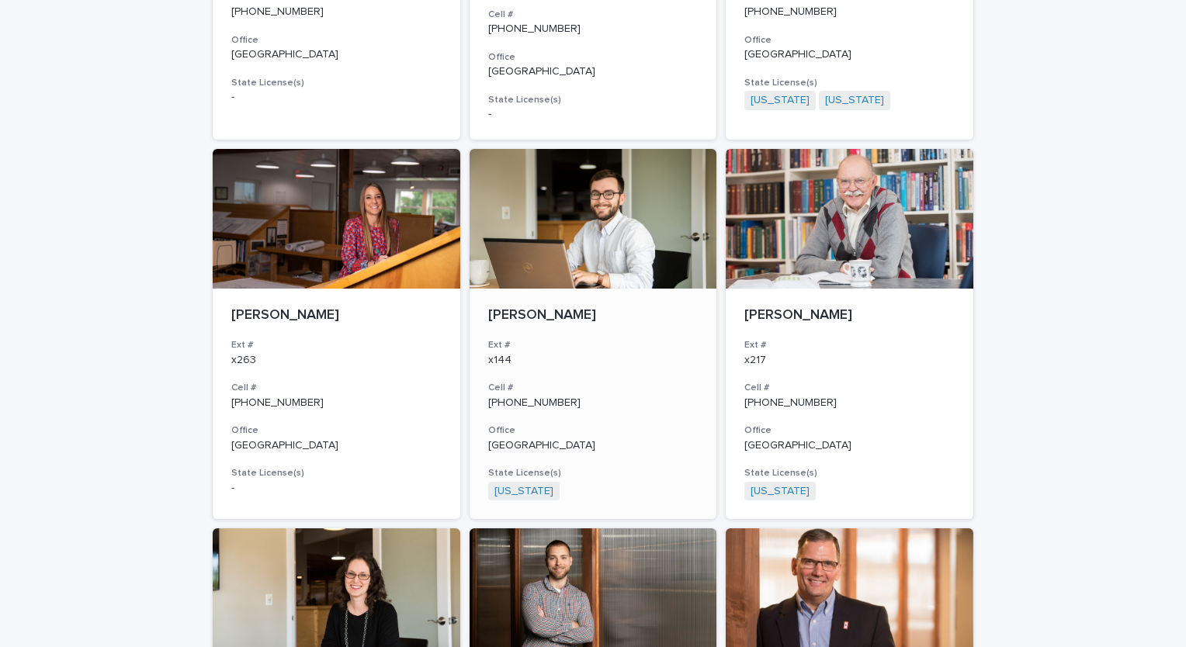
click at [547, 219] on div at bounding box center [594, 219] width 248 height 140
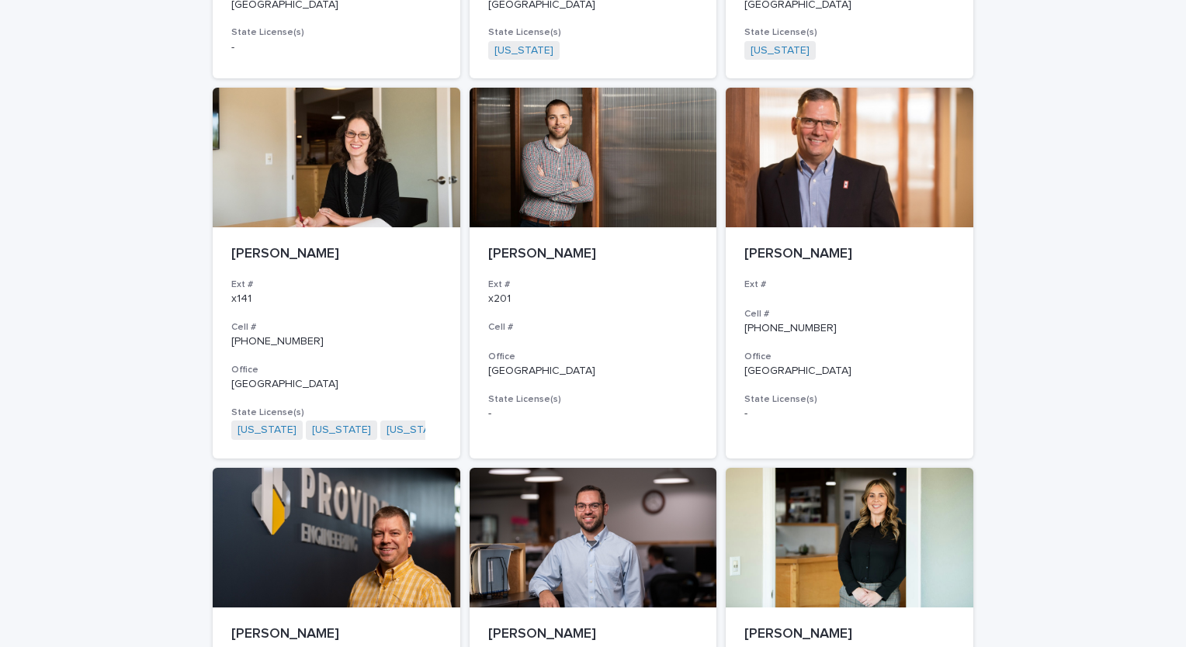
scroll to position [1256, 0]
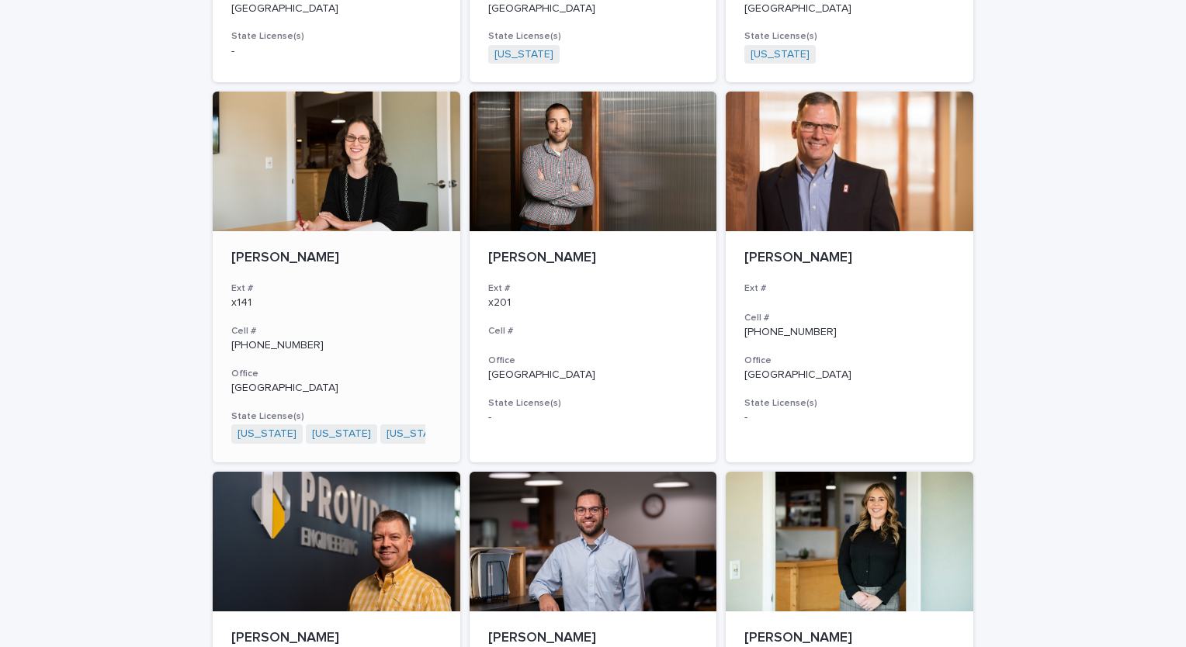
click at [360, 140] on div at bounding box center [337, 162] width 248 height 140
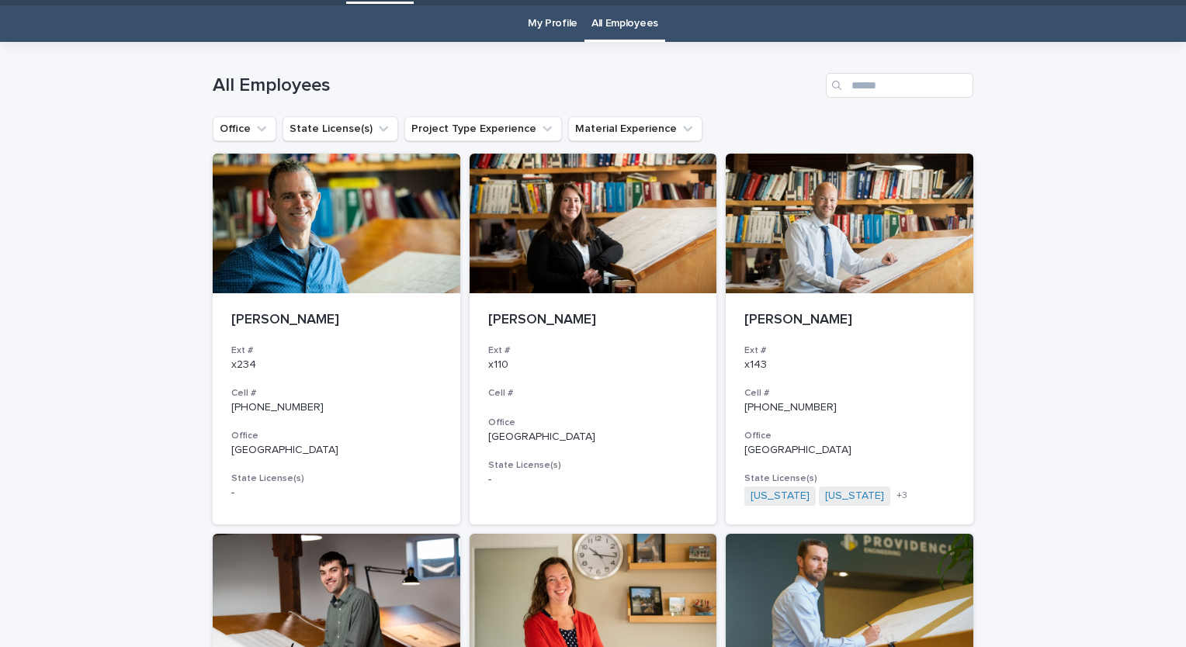
scroll to position [50, 0]
